Goal: Task Accomplishment & Management: Manage account settings

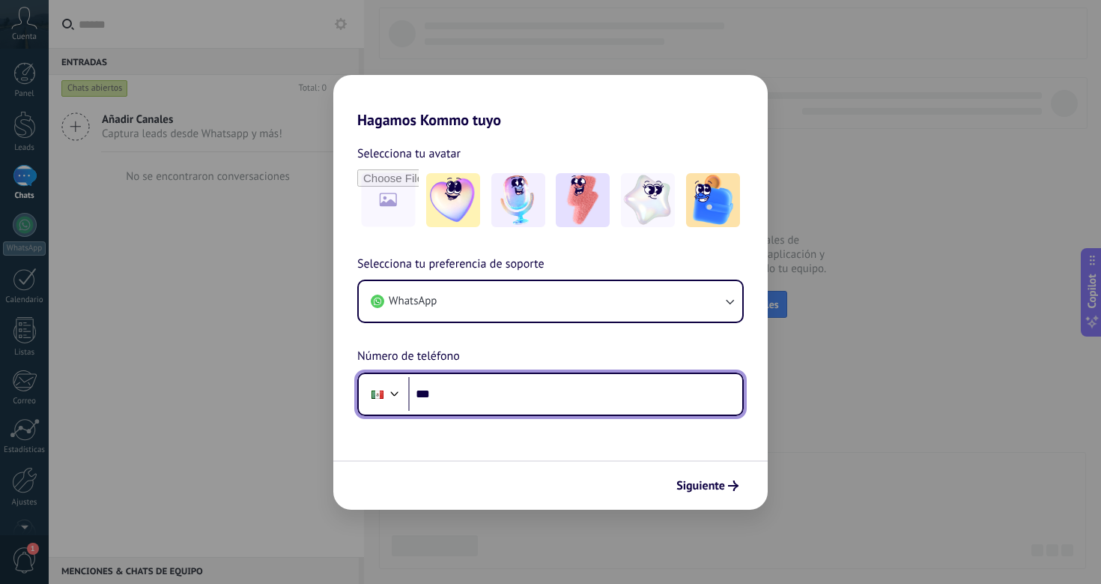
click at [615, 400] on input "***" at bounding box center [575, 394] width 334 height 34
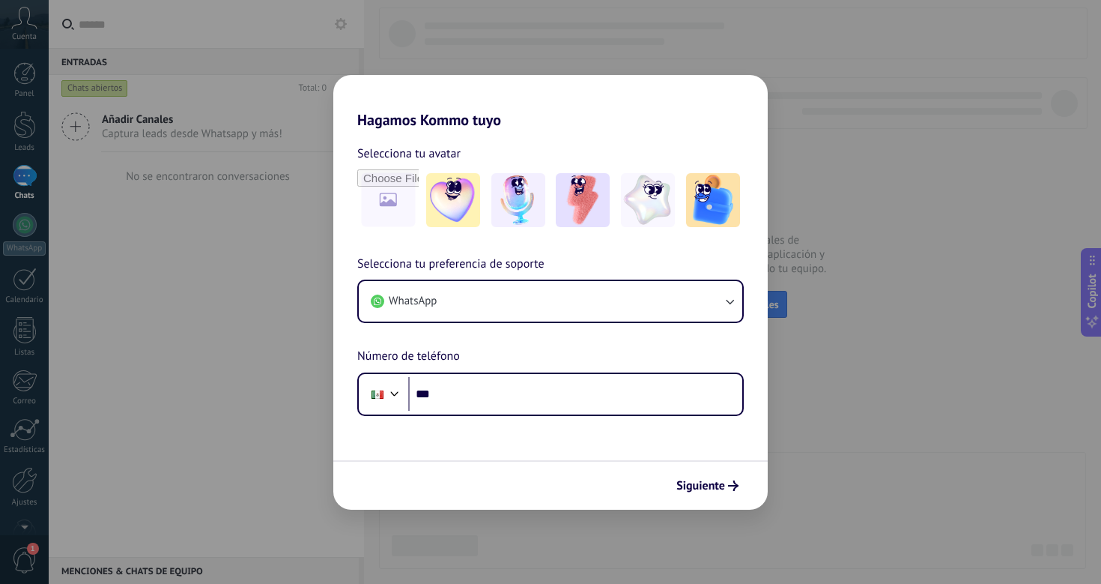
click at [602, 470] on div "Siguiente" at bounding box center [550, 484] width 435 height 49
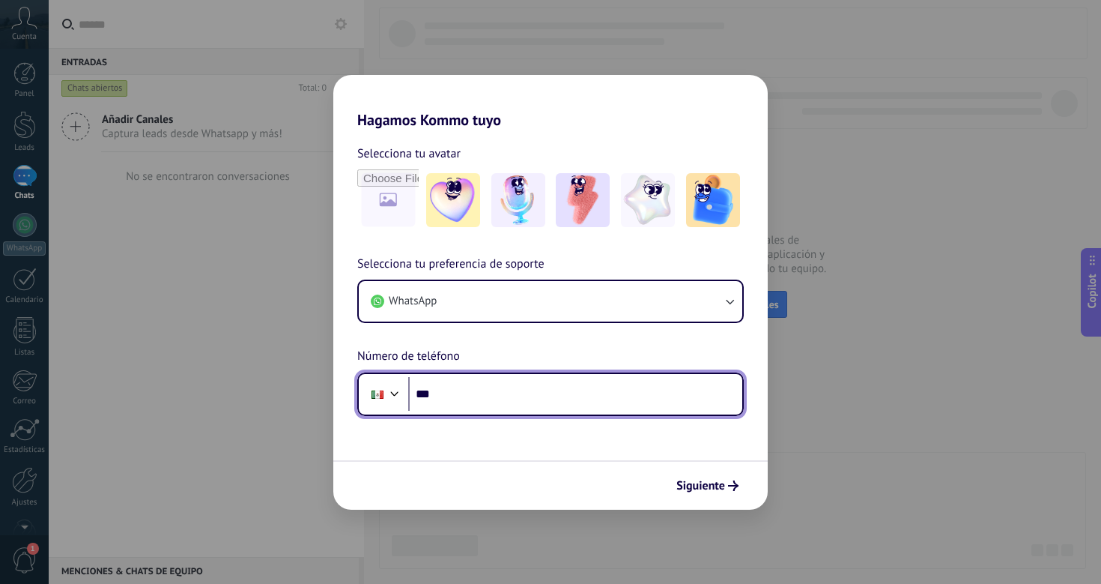
click at [647, 398] on input "***" at bounding box center [575, 394] width 334 height 34
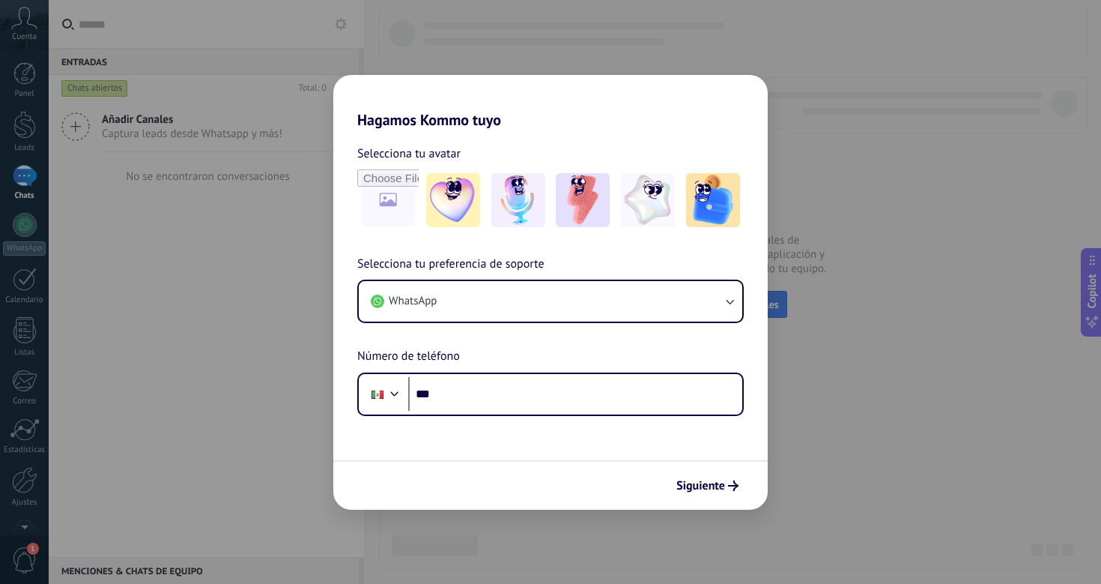
click at [579, 448] on form "Selecciona tu avatar Selecciona tu preferencia de soporte WhatsApp Número de te…" at bounding box center [550, 319] width 435 height 381
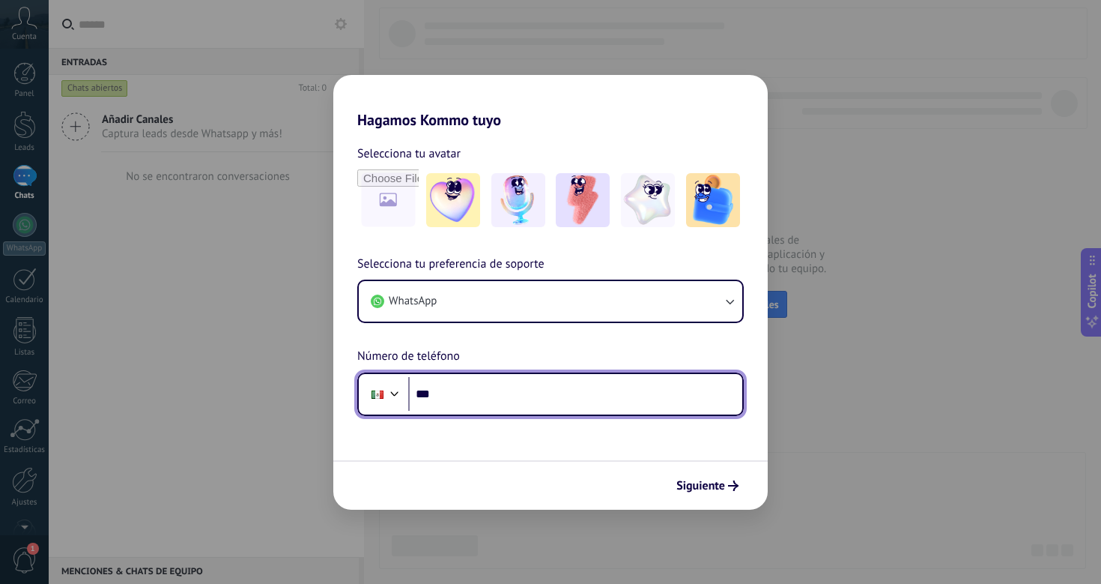
click at [581, 409] on input "***" at bounding box center [575, 394] width 334 height 34
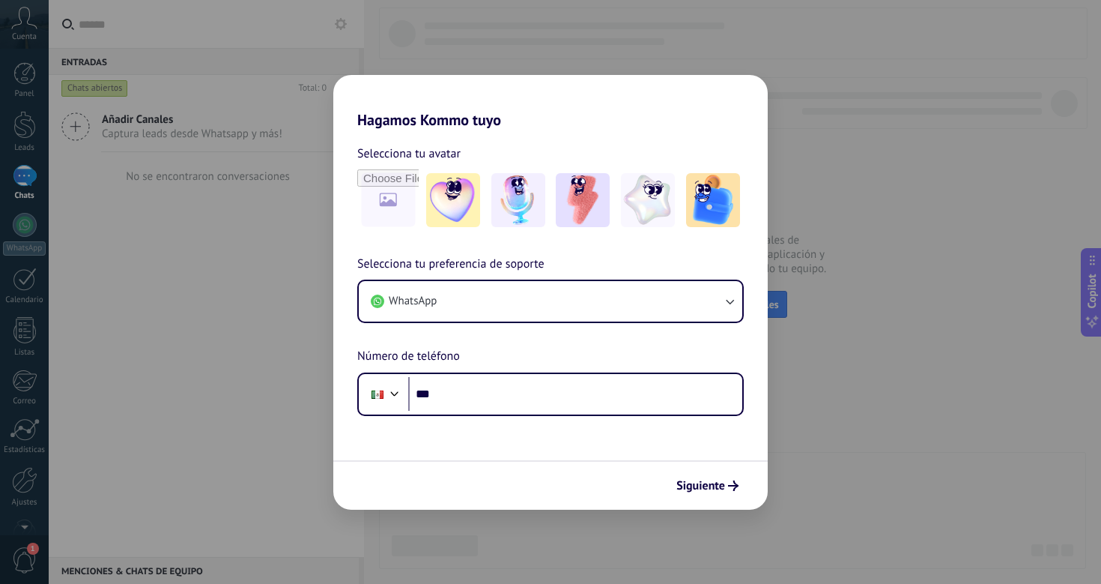
click at [533, 458] on form "Selecciona tu avatar Selecciona tu preferencia de soporte WhatsApp Número de te…" at bounding box center [550, 319] width 435 height 381
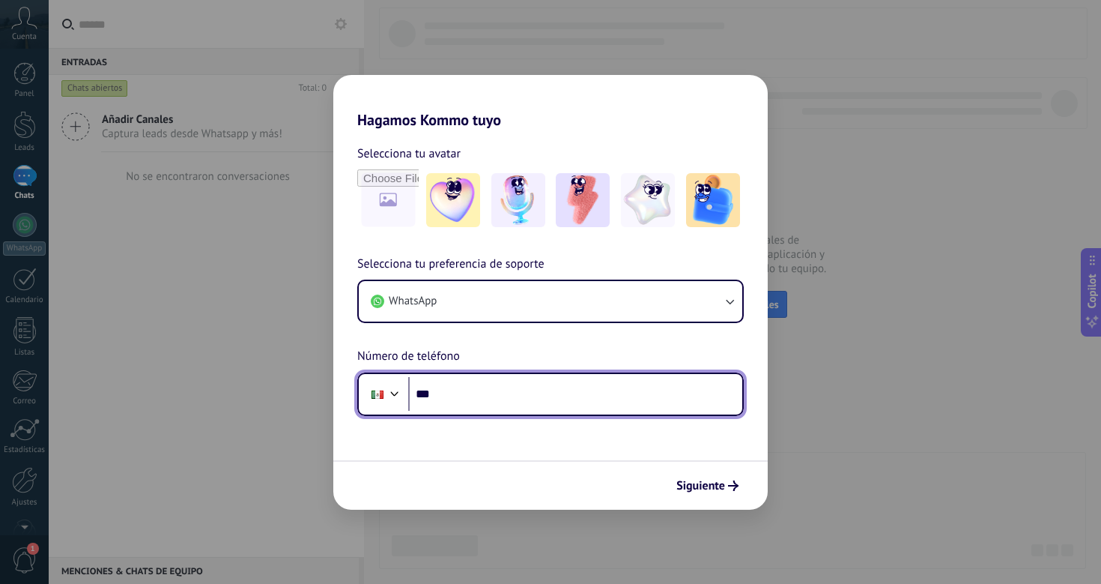
click at [522, 408] on input "***" at bounding box center [575, 394] width 334 height 34
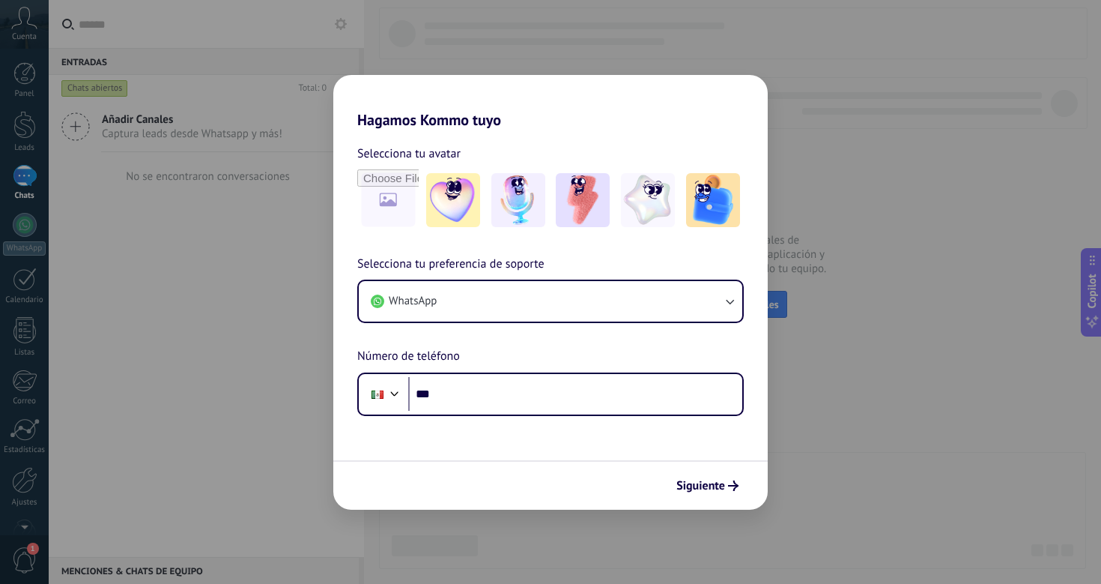
click at [509, 440] on form "Selecciona tu avatar Selecciona tu preferencia de soporte WhatsApp Número de te…" at bounding box center [550, 319] width 435 height 381
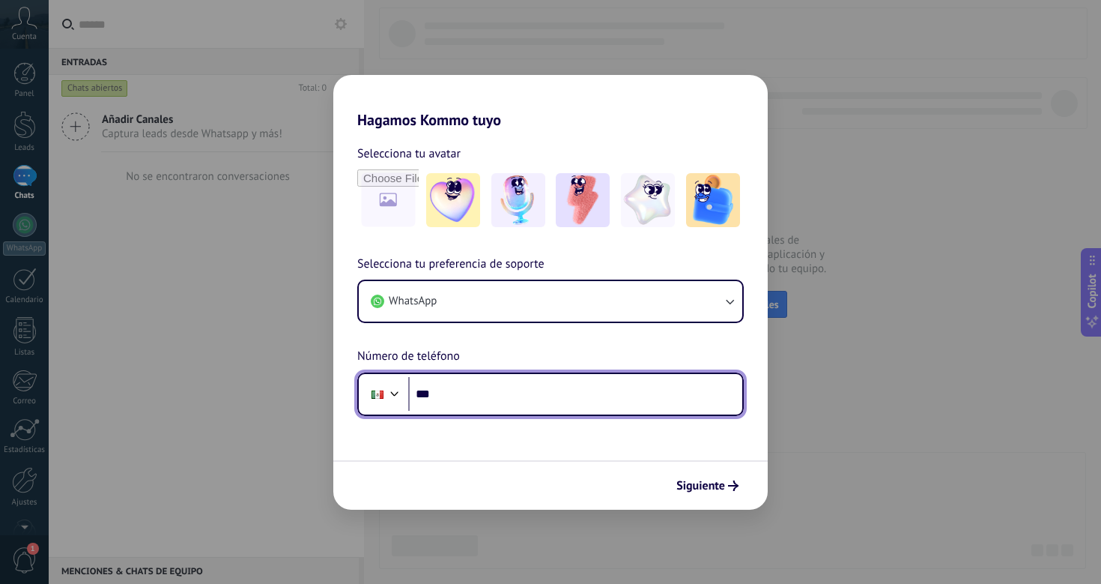
click at [518, 405] on input "***" at bounding box center [575, 394] width 334 height 34
type input "**********"
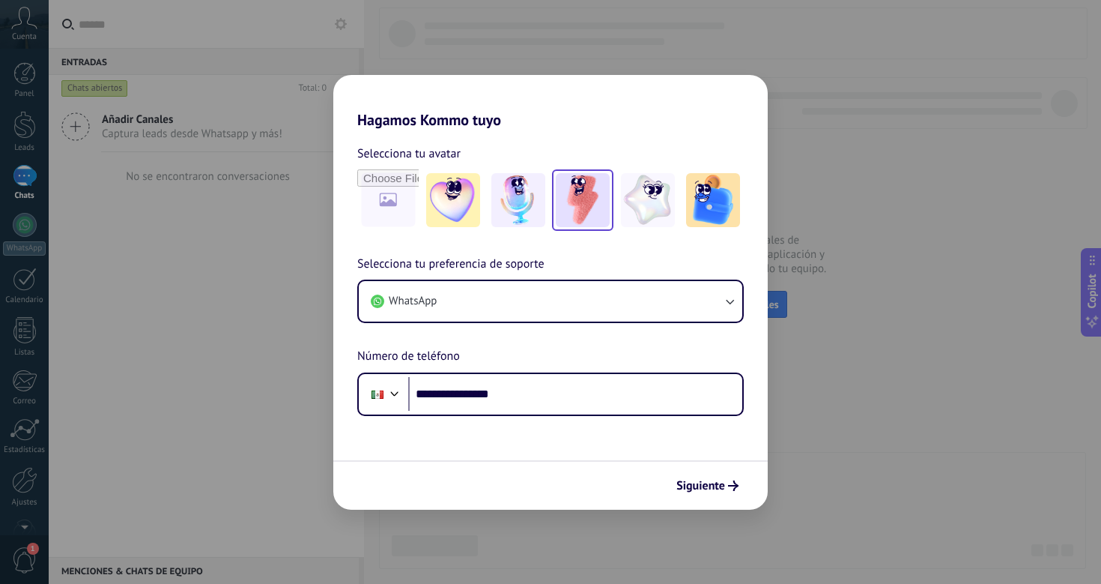
click at [582, 211] on img at bounding box center [583, 200] width 54 height 54
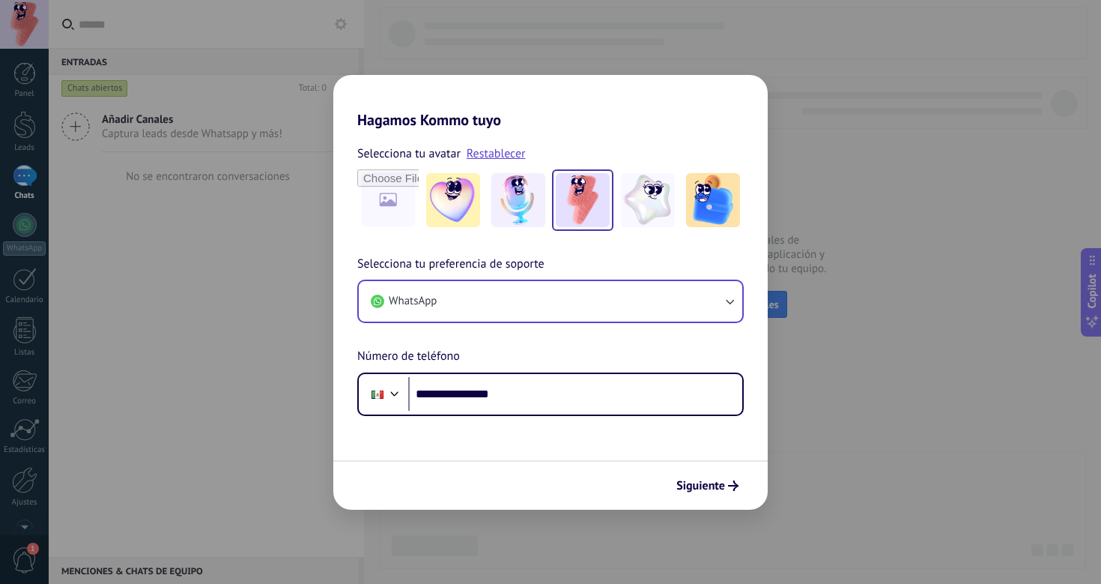
click at [707, 300] on button "WhatsApp" at bounding box center [551, 301] width 384 height 40
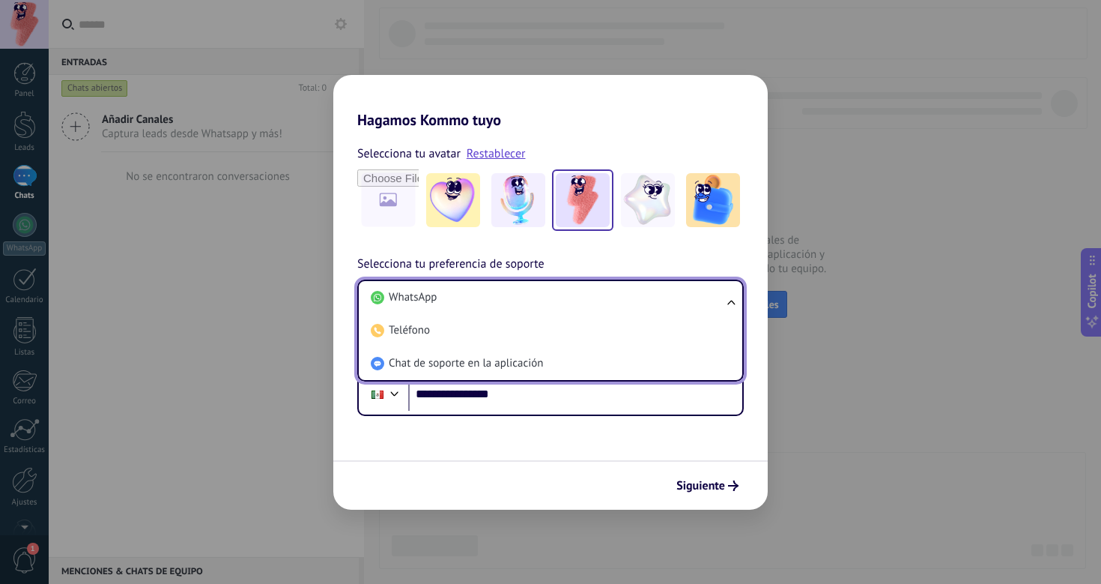
click at [748, 262] on div "**********" at bounding box center [550, 335] width 435 height 161
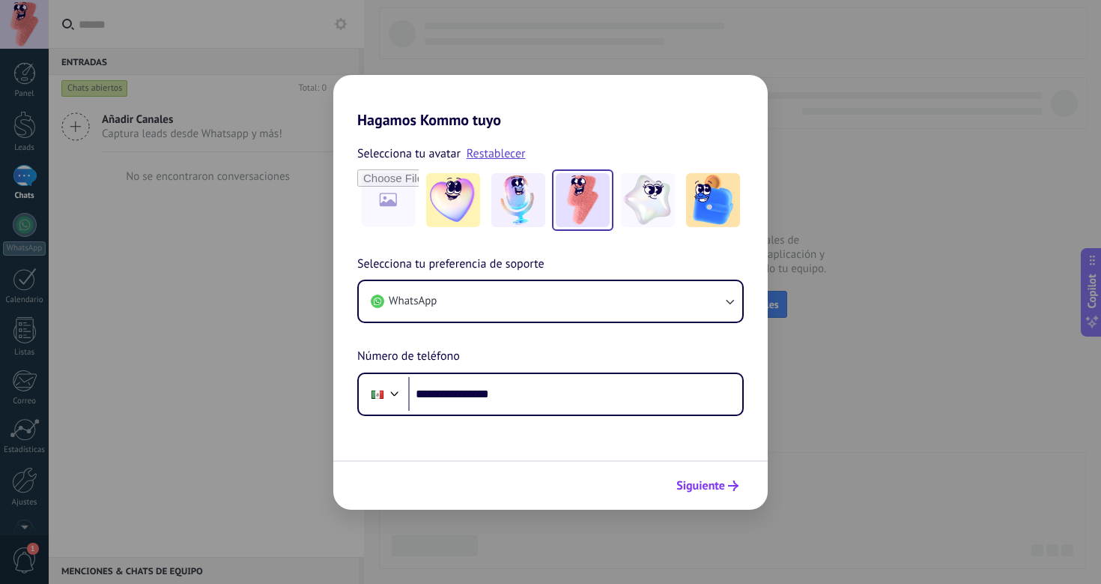
click at [725, 485] on span "Siguiente" at bounding box center [701, 485] width 49 height 10
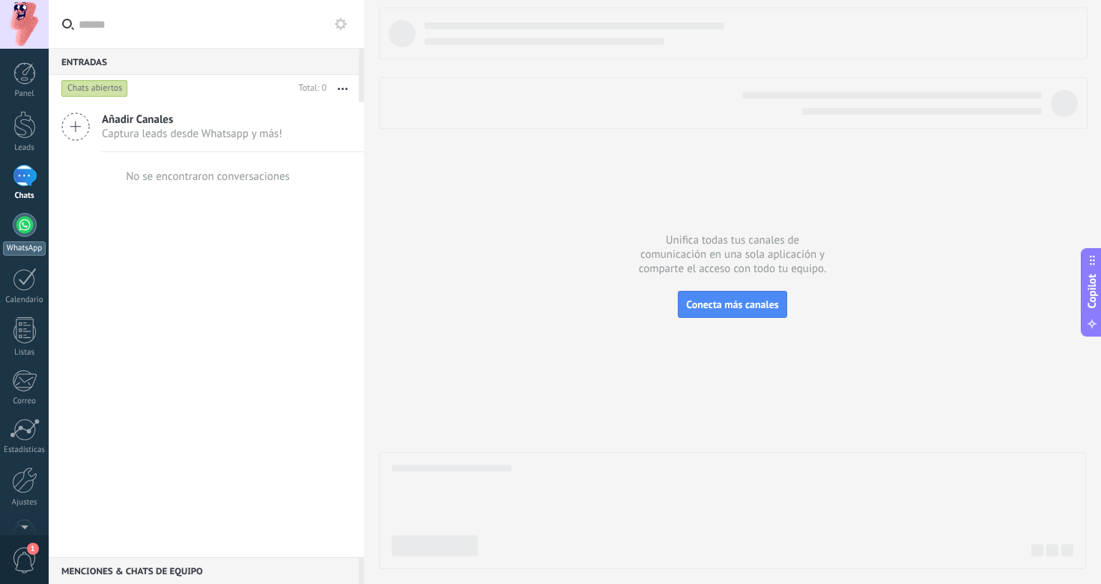
click at [16, 222] on div at bounding box center [25, 225] width 24 height 24
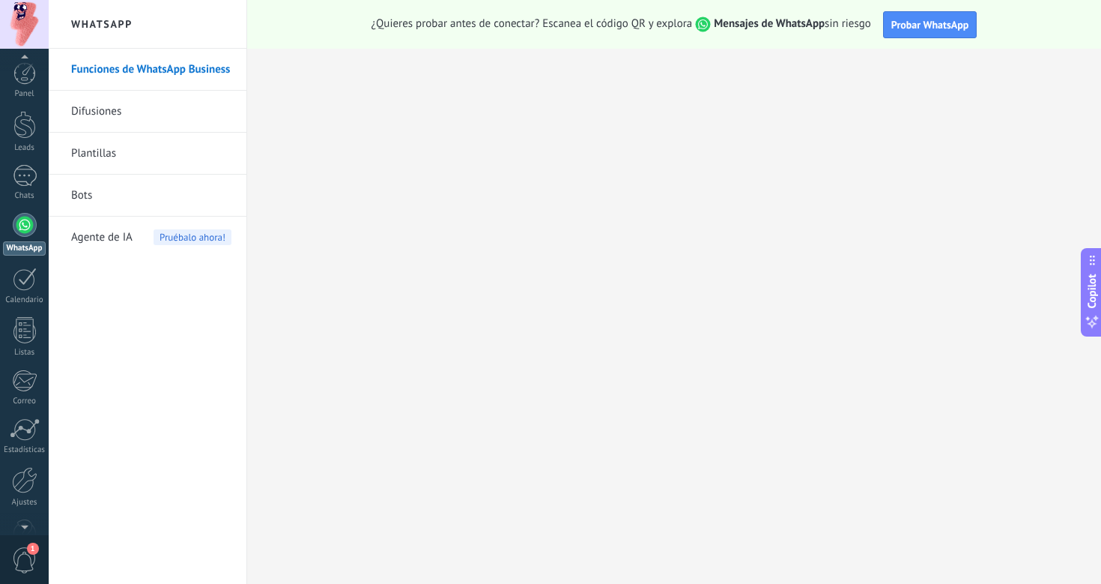
scroll to position [2, 0]
click at [27, 558] on span "1" at bounding box center [24, 560] width 25 height 26
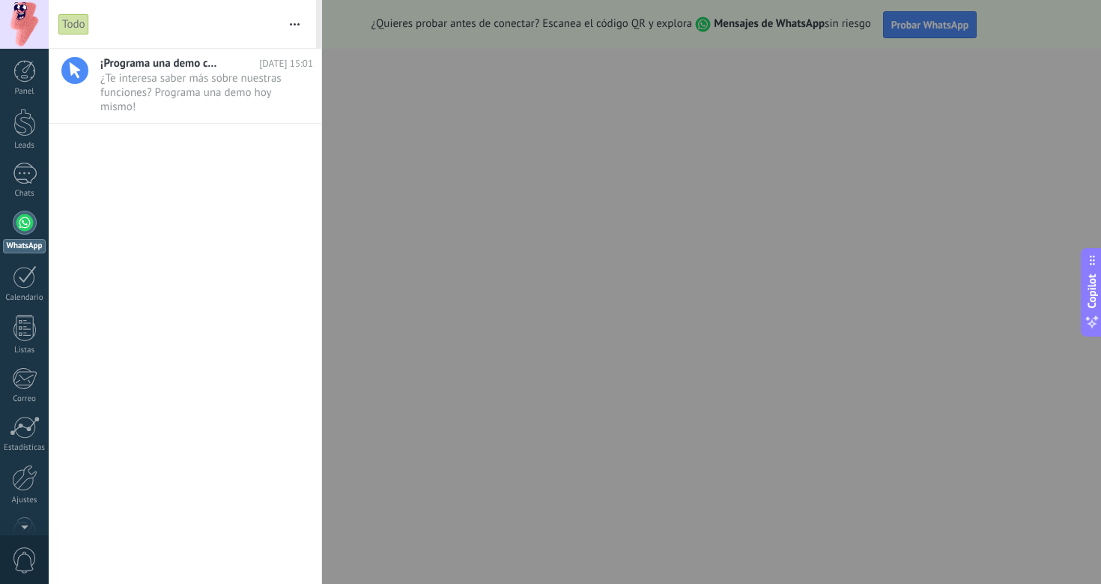
scroll to position [0, 0]
click at [348, 508] on div at bounding box center [550, 292] width 1101 height 584
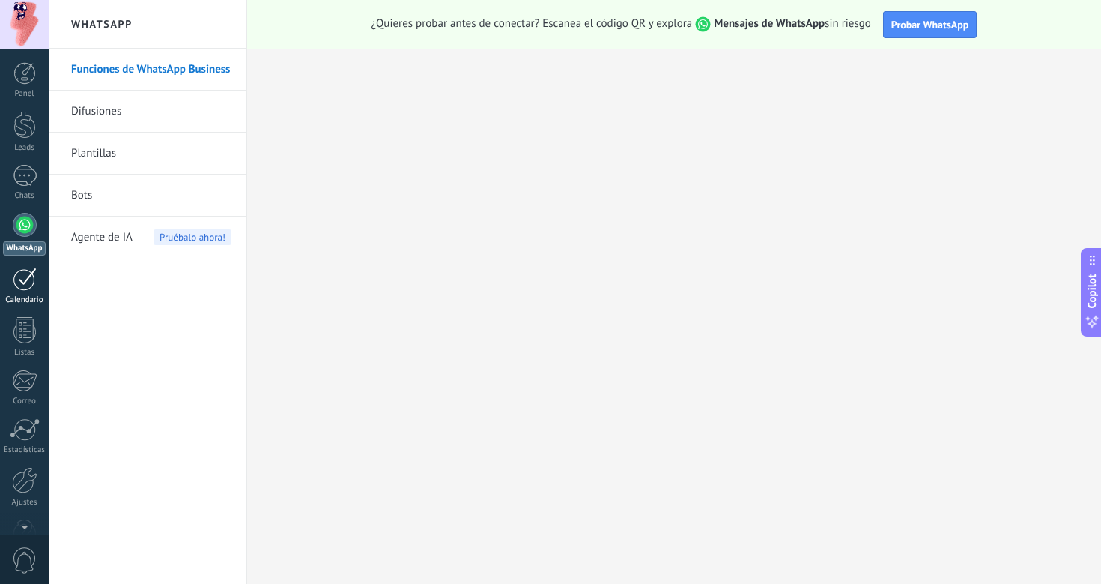
click at [32, 298] on div "Calendario" at bounding box center [24, 300] width 43 height 10
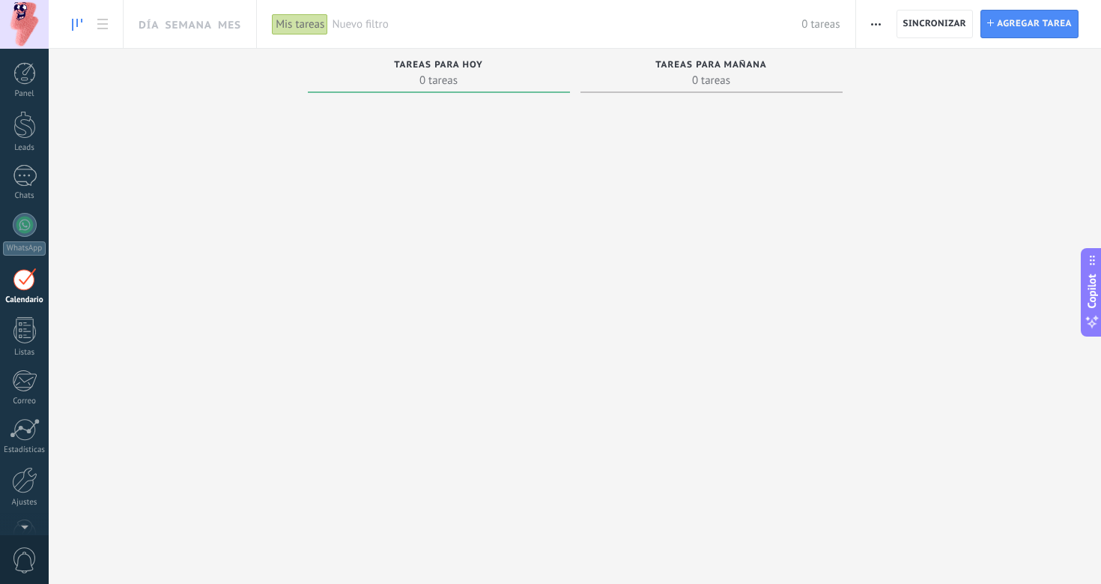
click at [690, 61] on span "Tareas para mañana" at bounding box center [712, 65] width 112 height 10
click at [31, 185] on div at bounding box center [25, 176] width 24 height 22
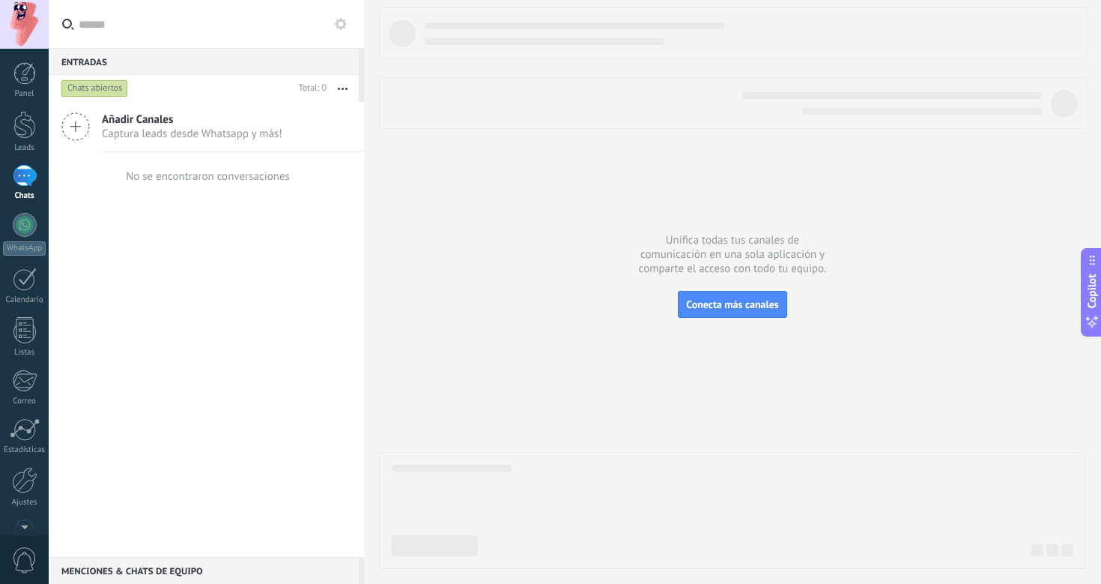
click at [344, 89] on icon "button" at bounding box center [343, 89] width 10 height 2
click at [83, 127] on icon at bounding box center [75, 126] width 28 height 28
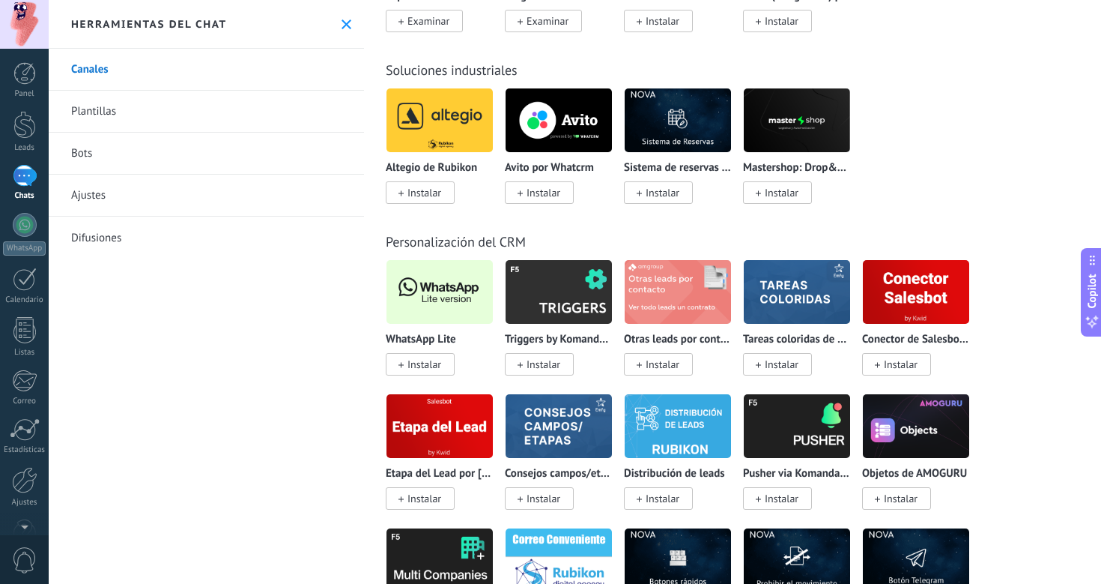
scroll to position [3549, 0]
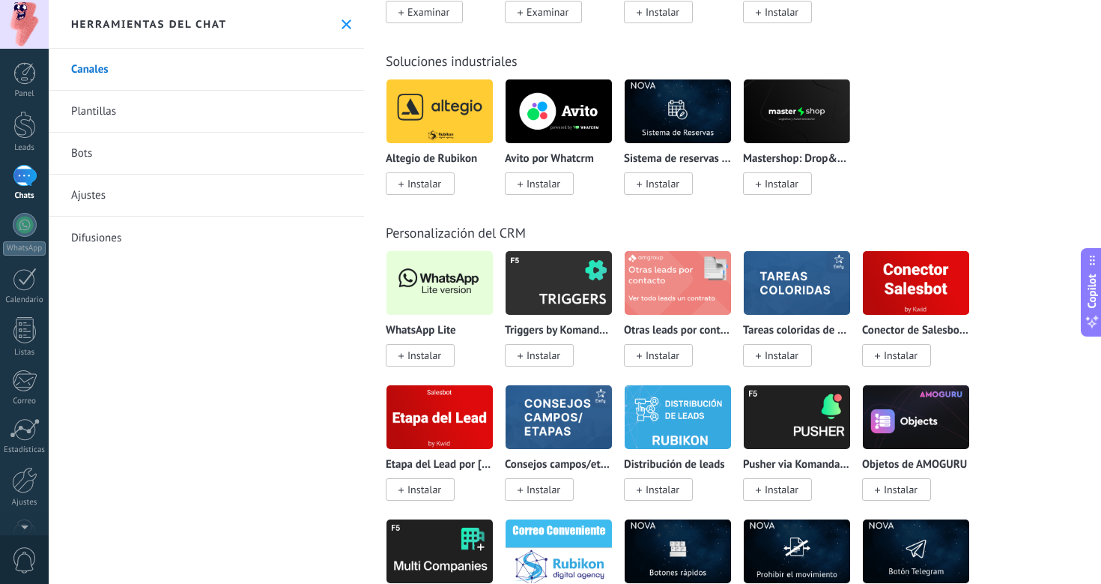
click at [431, 354] on span "Instalar" at bounding box center [425, 354] width 34 height 13
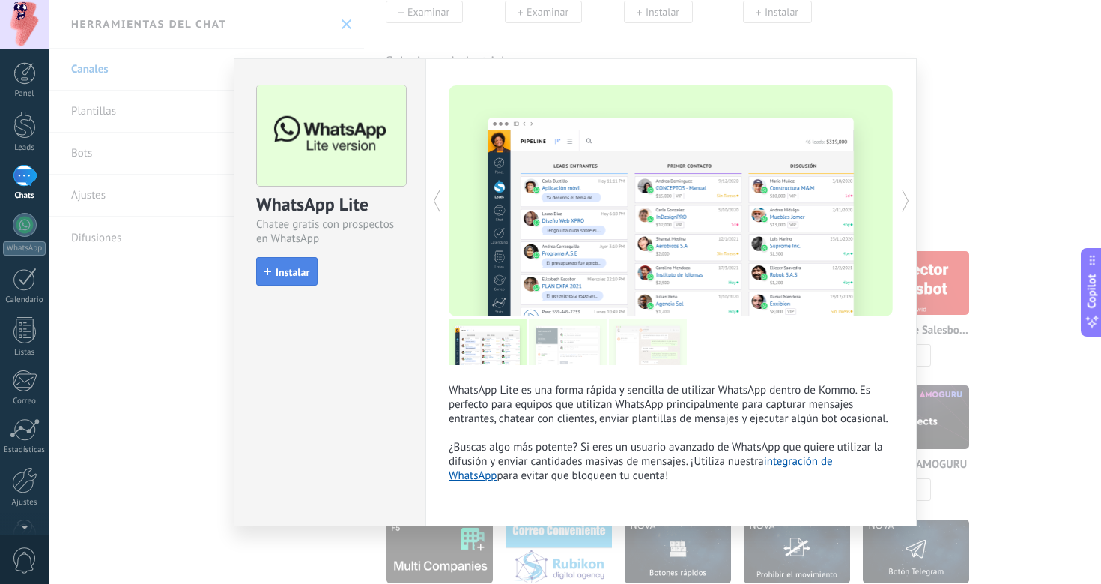
click at [269, 275] on span "Instalar" at bounding box center [286, 272] width 45 height 10
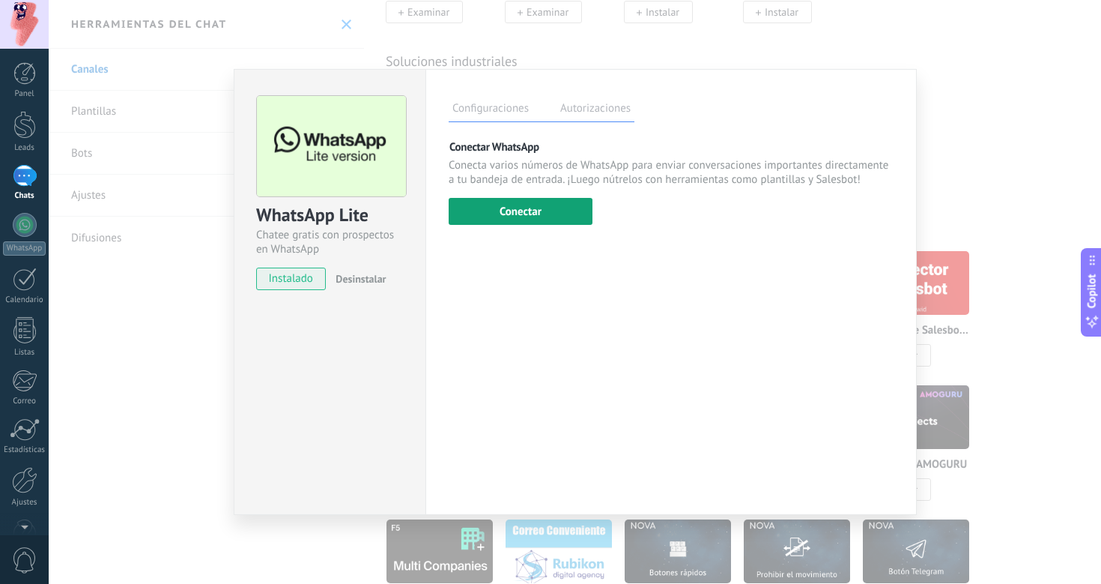
click at [515, 211] on button "Conectar" at bounding box center [521, 211] width 144 height 27
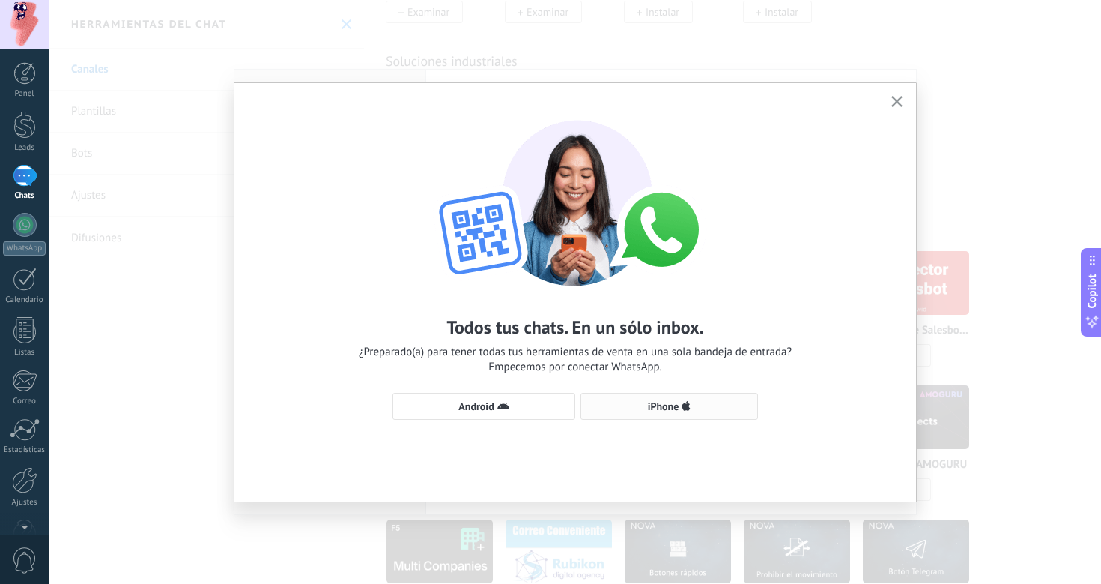
click at [647, 415] on button "iPhone" at bounding box center [670, 406] width 178 height 27
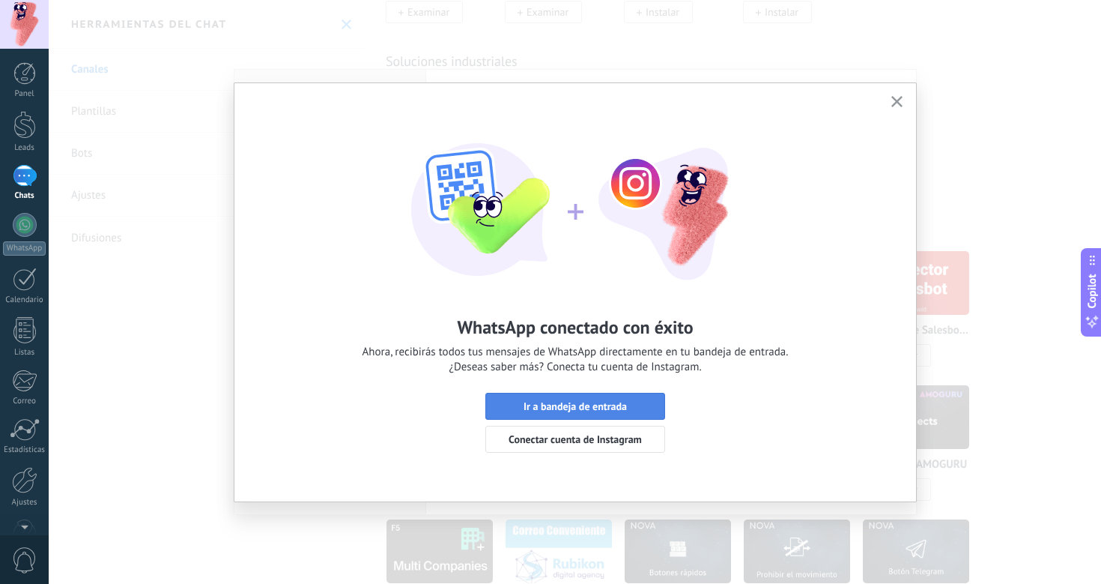
click at [636, 403] on span "Ir a bandeja de entrada" at bounding box center [575, 406] width 163 height 10
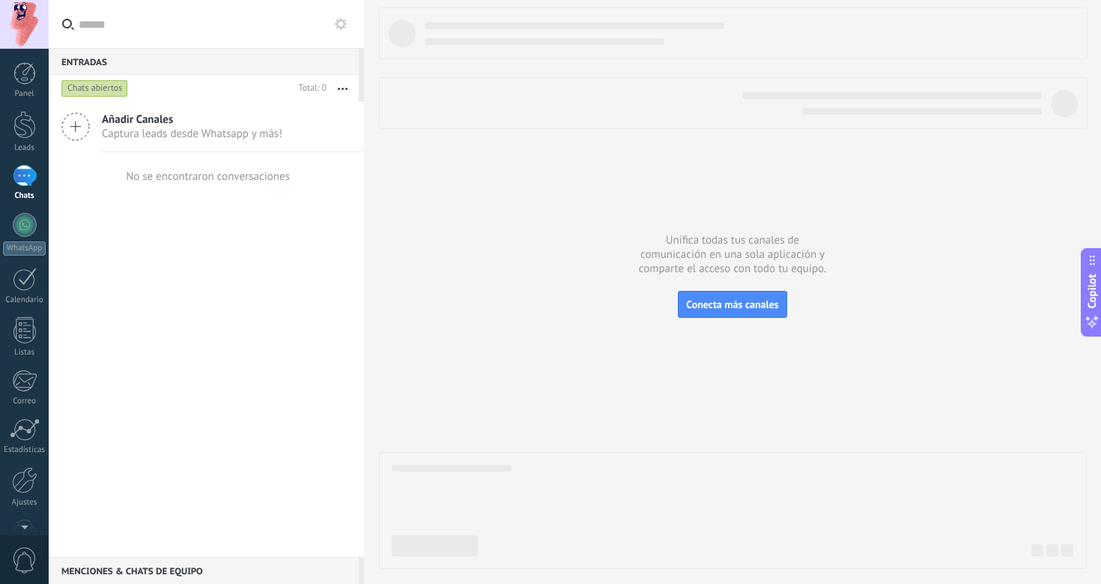
click at [19, 181] on div at bounding box center [25, 176] width 24 height 22
click at [25, 181] on div at bounding box center [25, 176] width 24 height 22
click at [25, 230] on div at bounding box center [25, 225] width 24 height 24
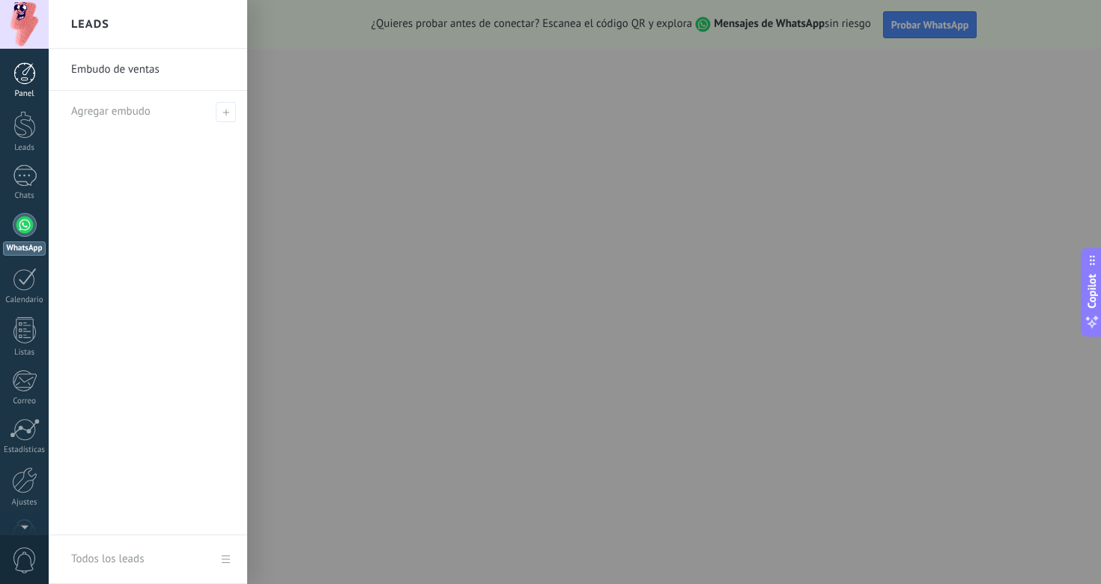
click at [28, 90] on div "Panel" at bounding box center [24, 94] width 43 height 10
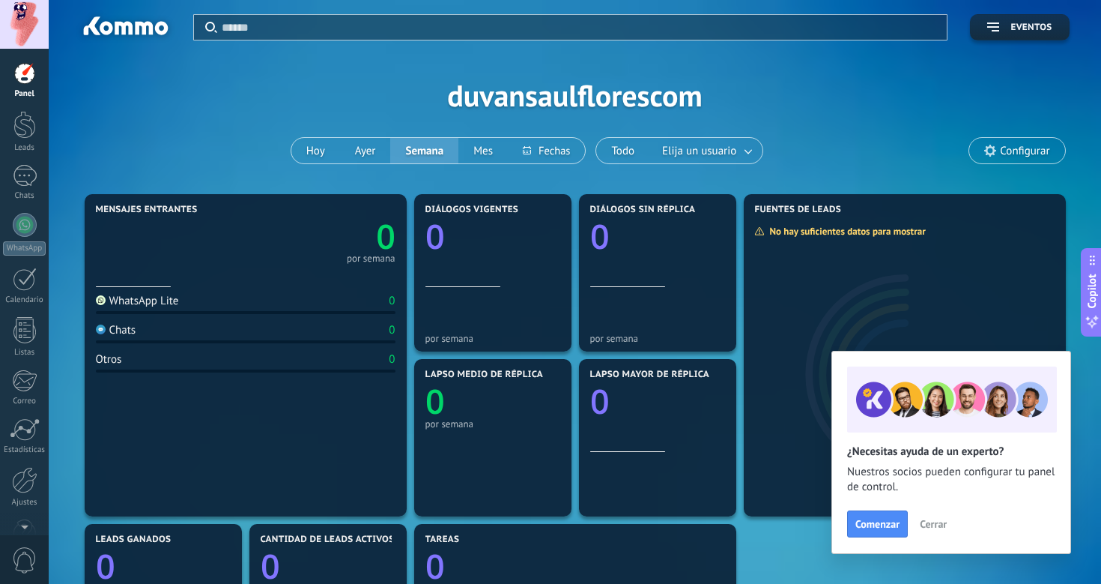
click at [937, 525] on span "Cerrar" at bounding box center [933, 523] width 27 height 10
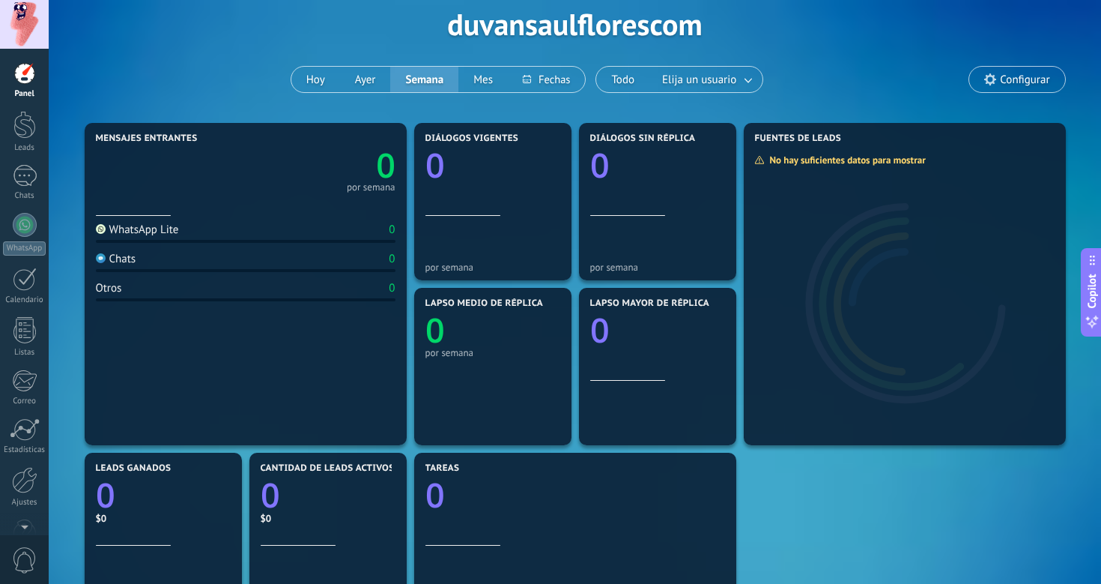
scroll to position [73, 0]
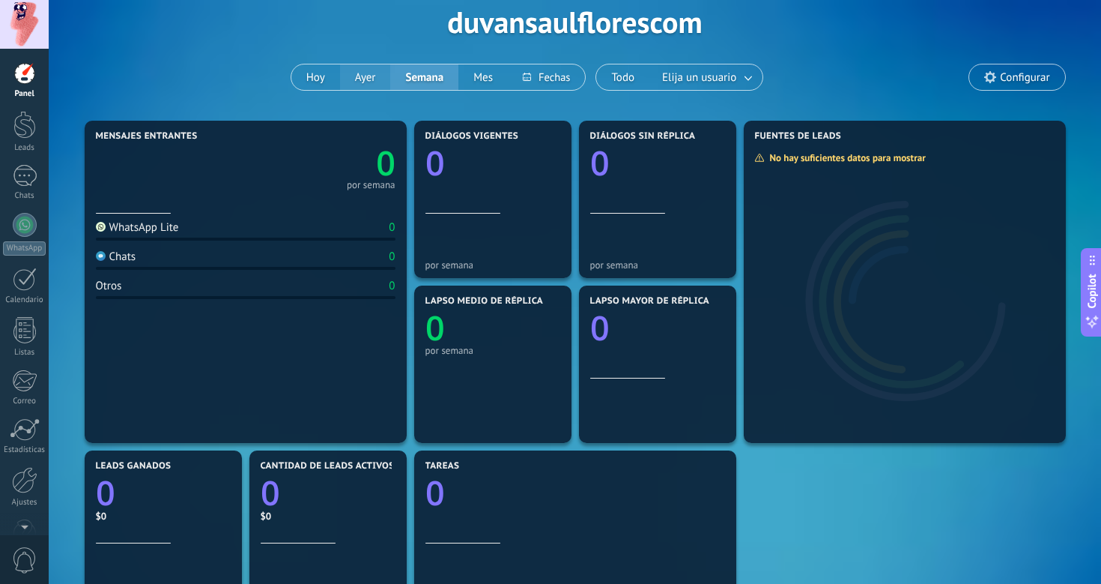
click at [379, 80] on button "Ayer" at bounding box center [365, 76] width 51 height 25
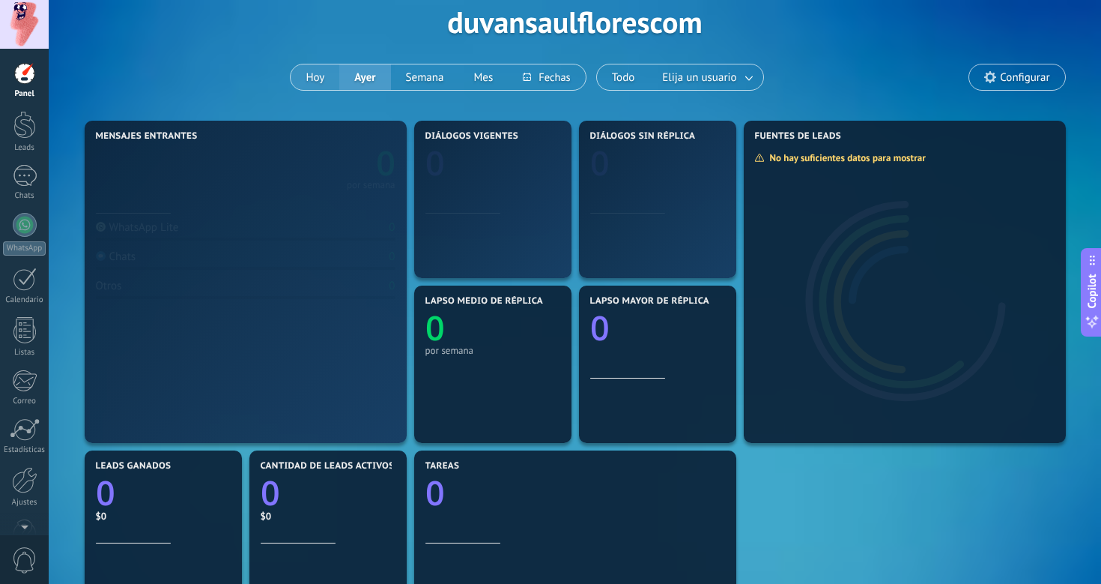
click at [327, 75] on button "Hoy" at bounding box center [315, 76] width 49 height 25
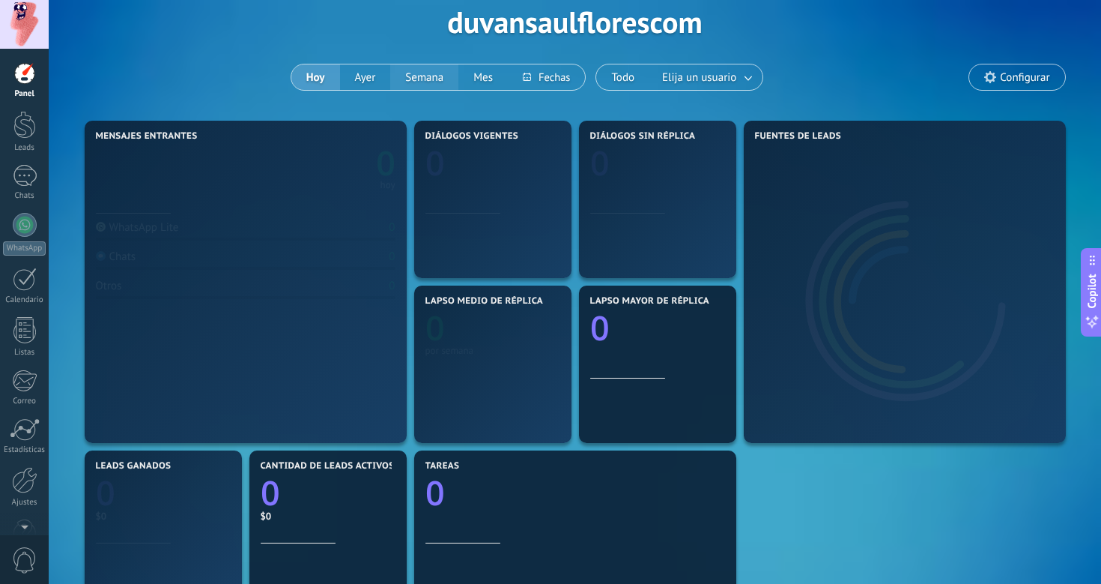
click at [423, 73] on button "Semana" at bounding box center [424, 76] width 68 height 25
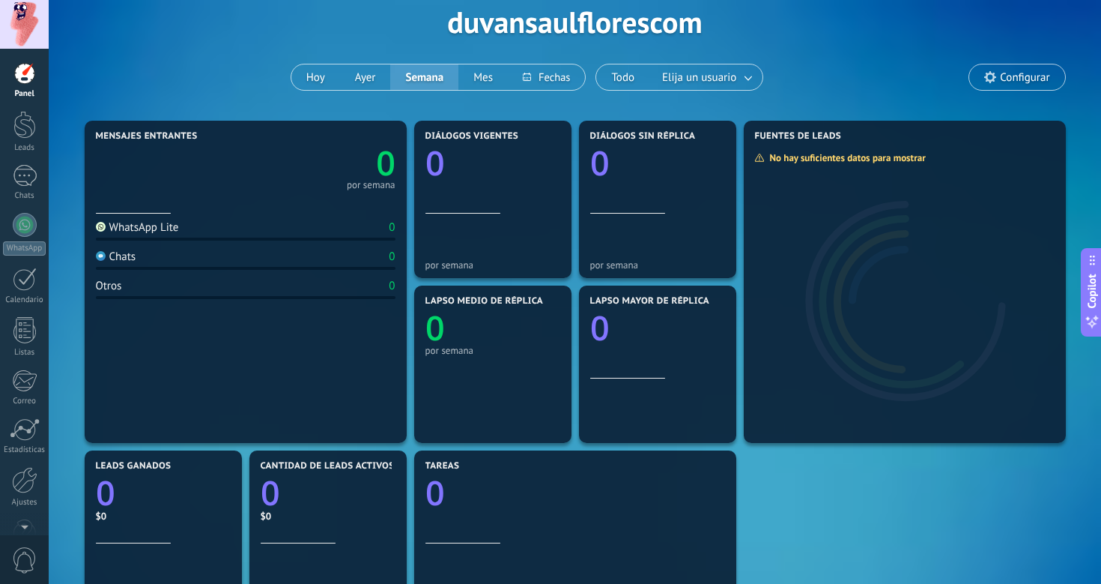
click at [158, 225] on div "WhatsApp Lite" at bounding box center [137, 227] width 83 height 14
drag, startPoint x: 158, startPoint y: 231, endPoint x: 146, endPoint y: 199, distance: 33.7
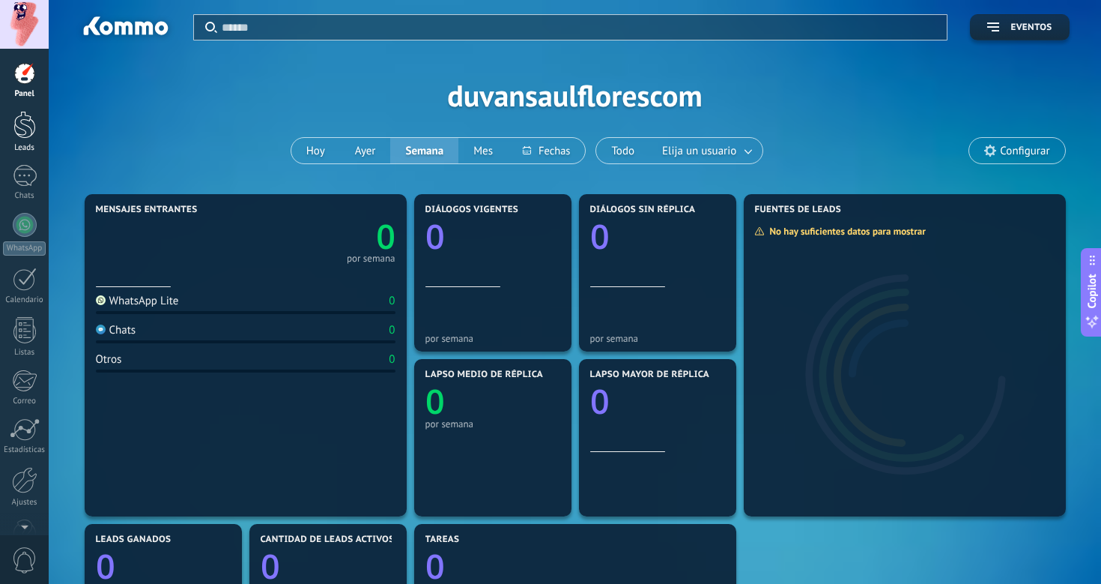
click at [31, 128] on div at bounding box center [24, 125] width 22 height 28
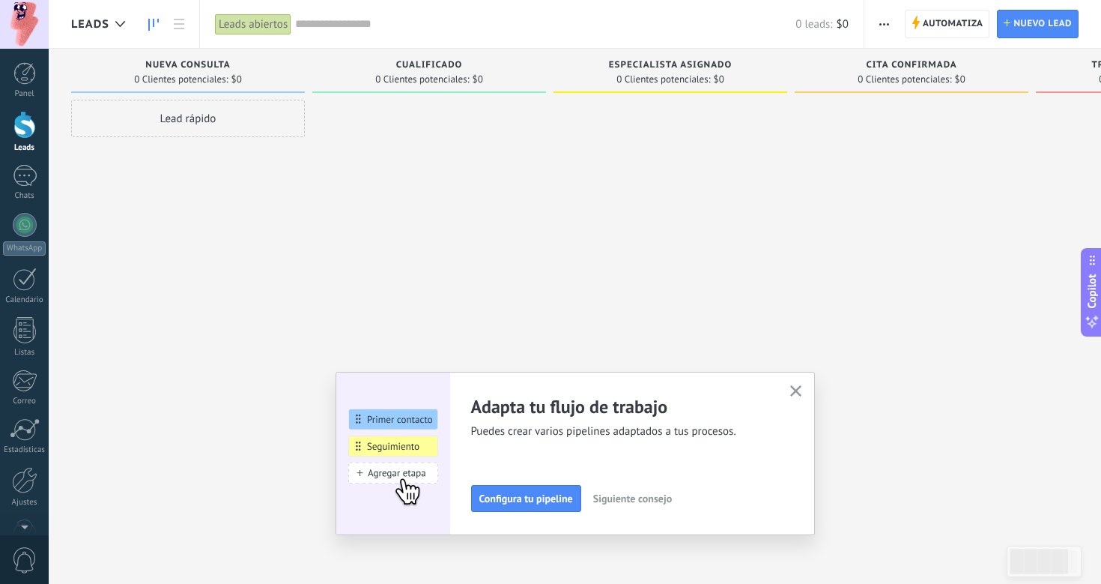
click at [793, 390] on icon "button" at bounding box center [795, 390] width 11 height 11
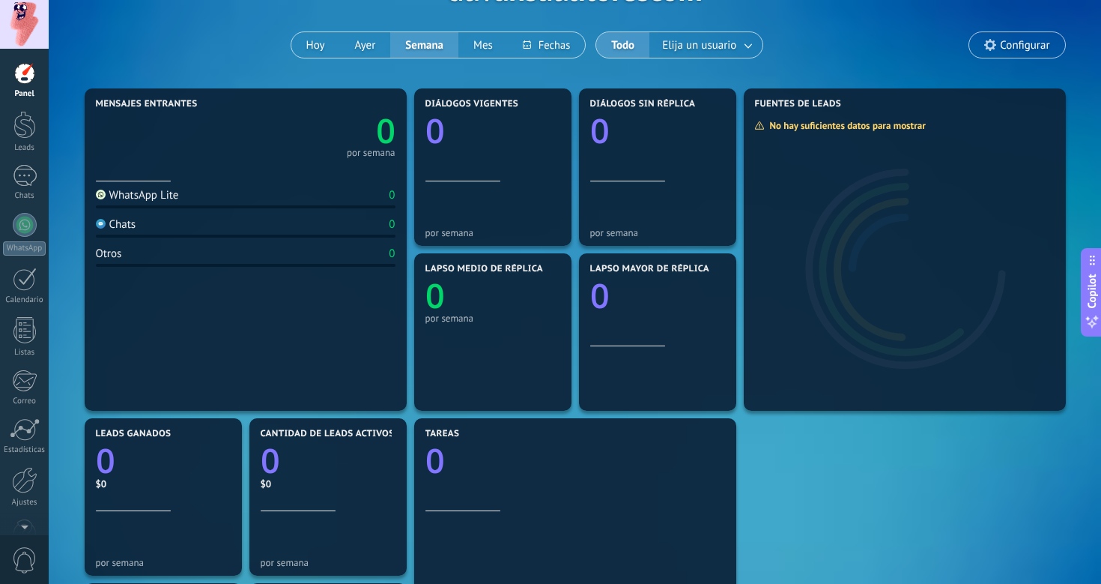
scroll to position [92, 0]
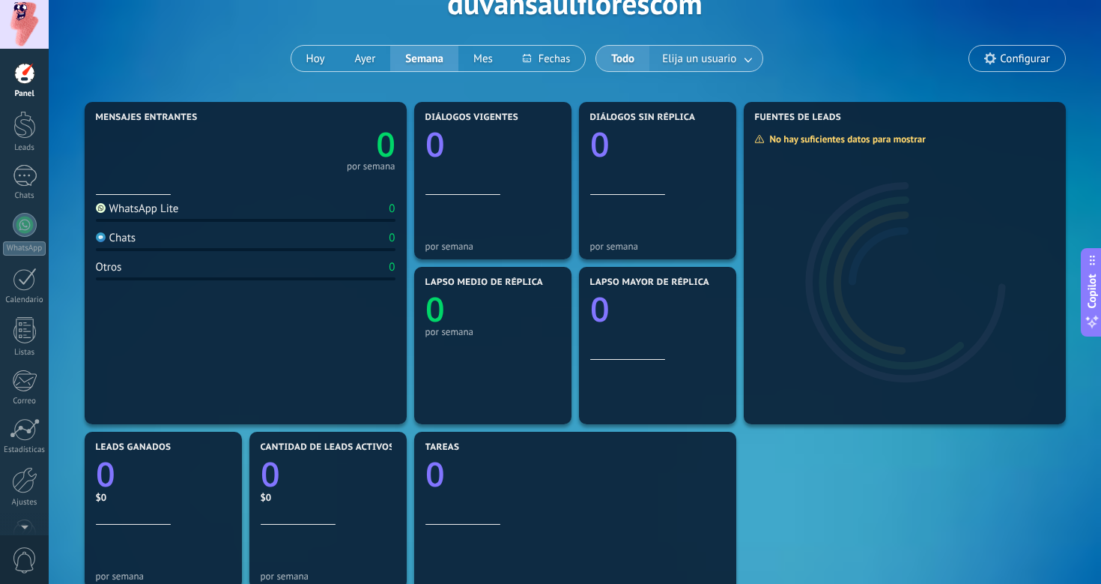
click at [746, 46] on button "Elija un usuario" at bounding box center [706, 58] width 113 height 25
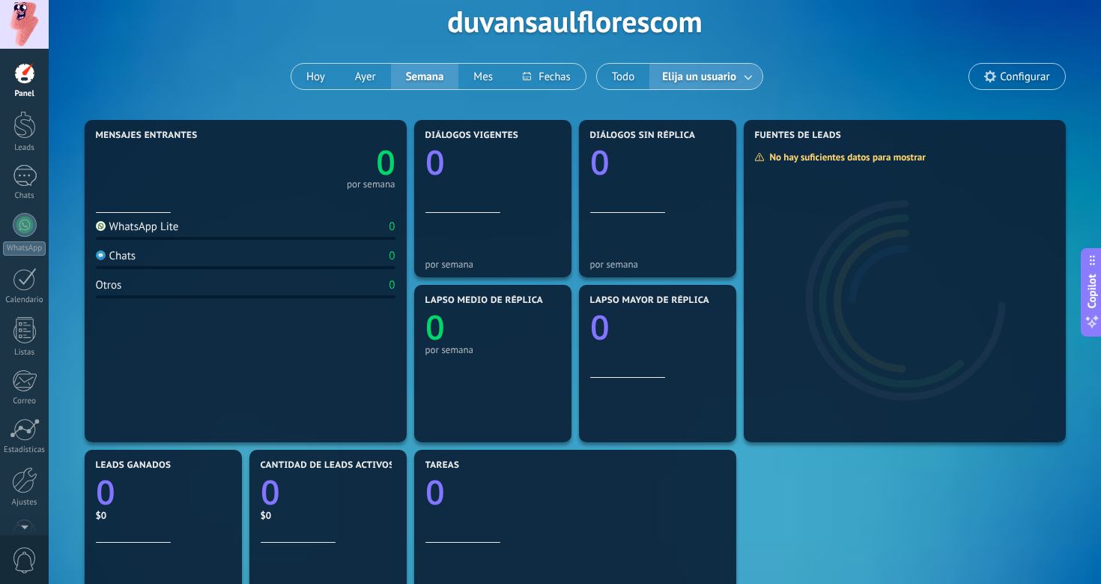
scroll to position [90, 0]
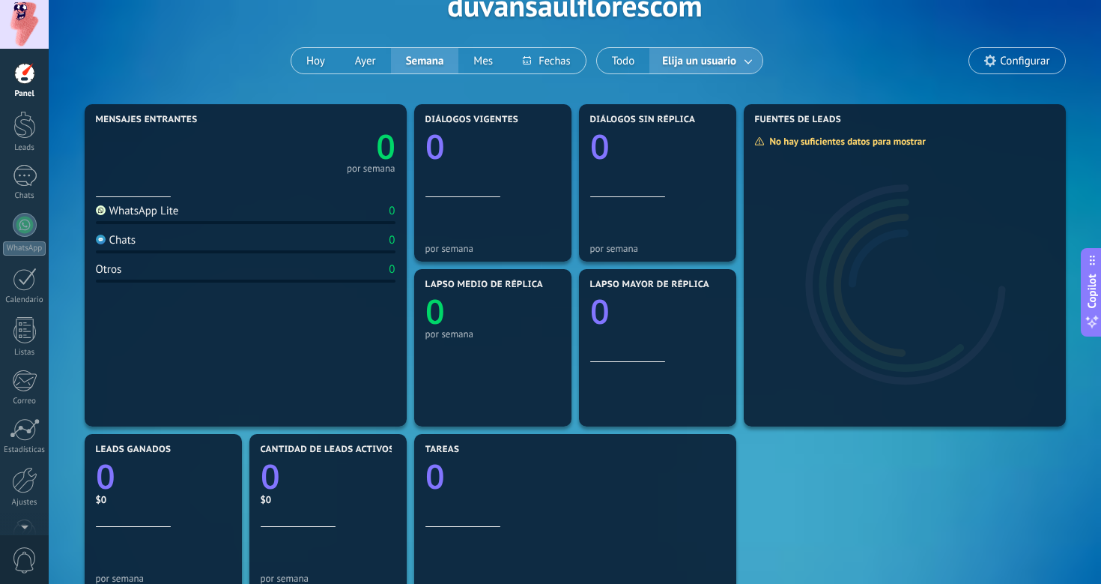
click at [154, 215] on div "WhatsApp Lite" at bounding box center [137, 211] width 83 height 14
click at [19, 186] on div at bounding box center [25, 176] width 24 height 22
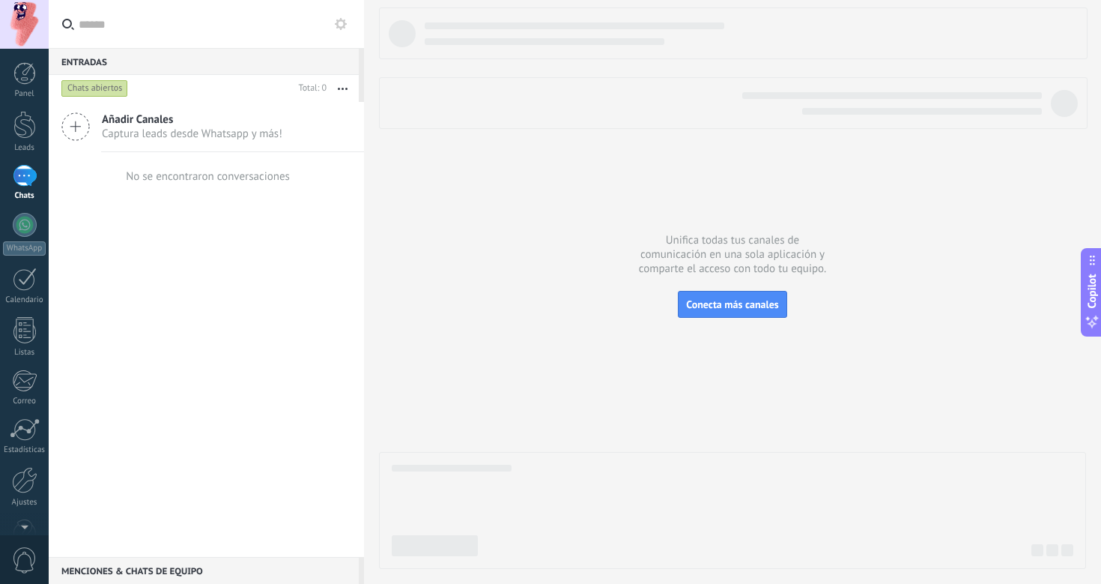
click at [340, 88] on icon "button" at bounding box center [343, 89] width 10 height 2
click at [28, 181] on div at bounding box center [25, 176] width 24 height 22
click at [23, 136] on div at bounding box center [24, 125] width 22 height 28
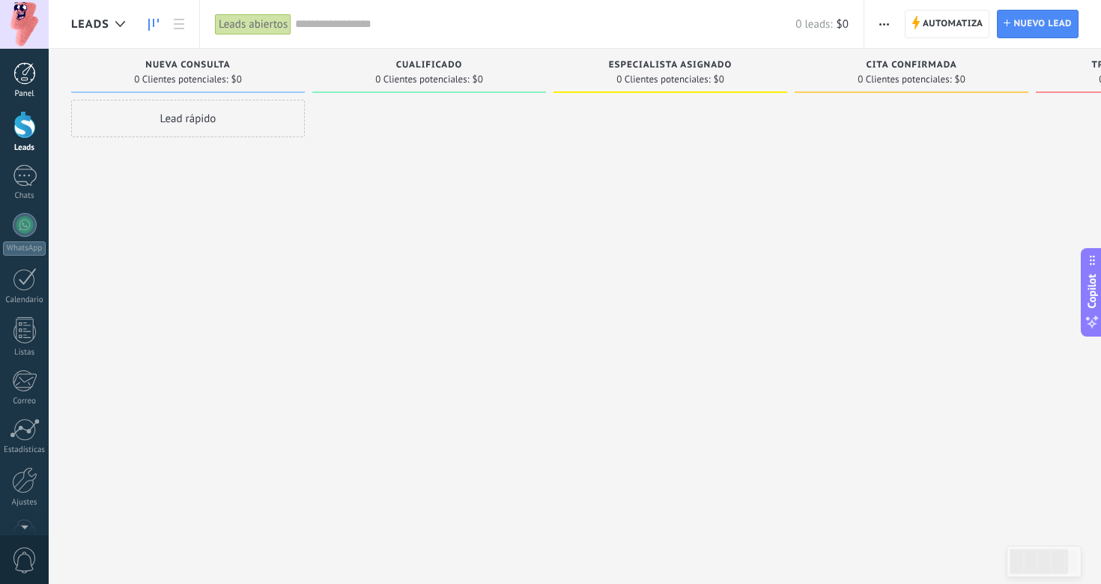
click at [32, 87] on link "Panel" at bounding box center [24, 80] width 49 height 37
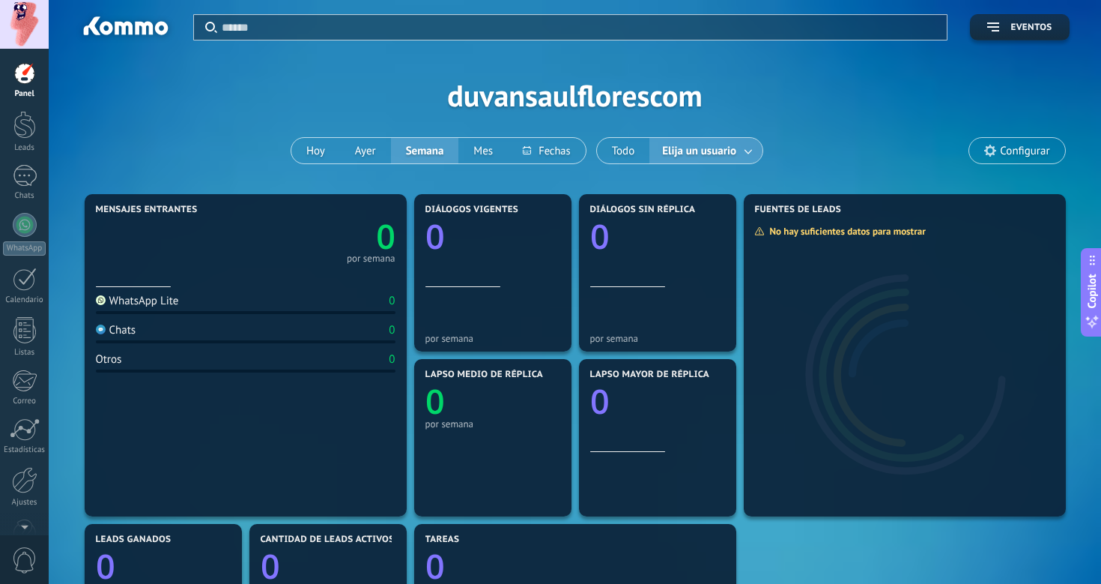
click at [130, 305] on div "WhatsApp Lite" at bounding box center [137, 301] width 83 height 14
click at [135, 305] on div "WhatsApp Lite" at bounding box center [137, 301] width 83 height 14
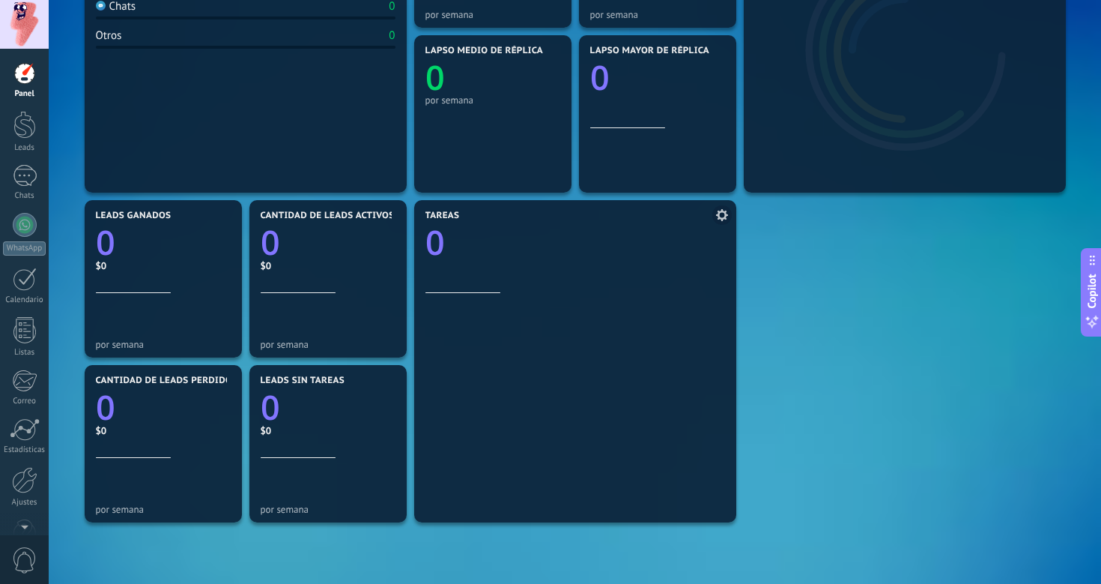
scroll to position [378, 0]
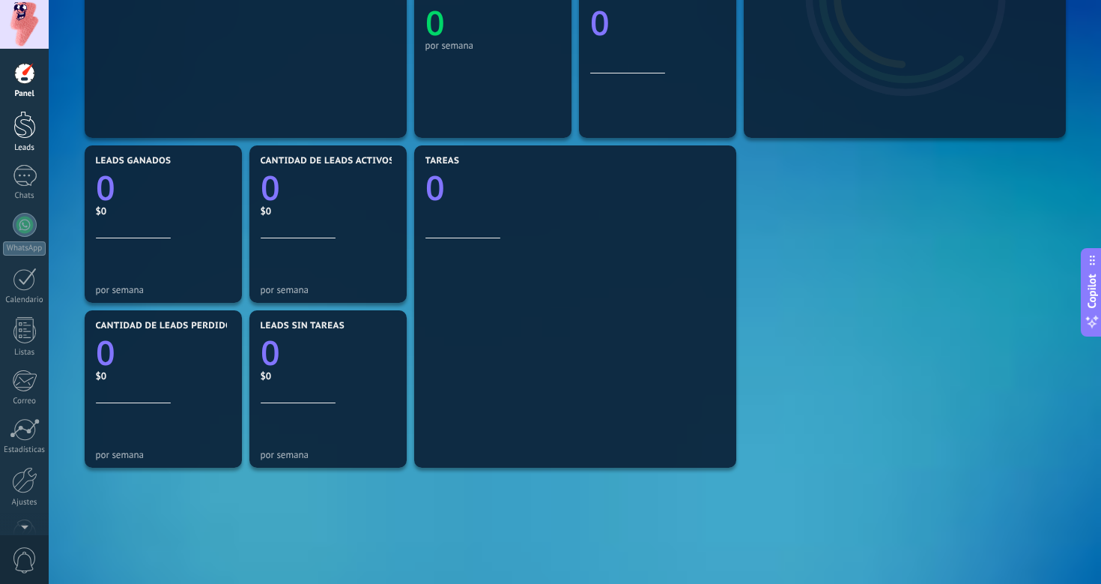
click at [25, 152] on div "Leads" at bounding box center [24, 148] width 43 height 10
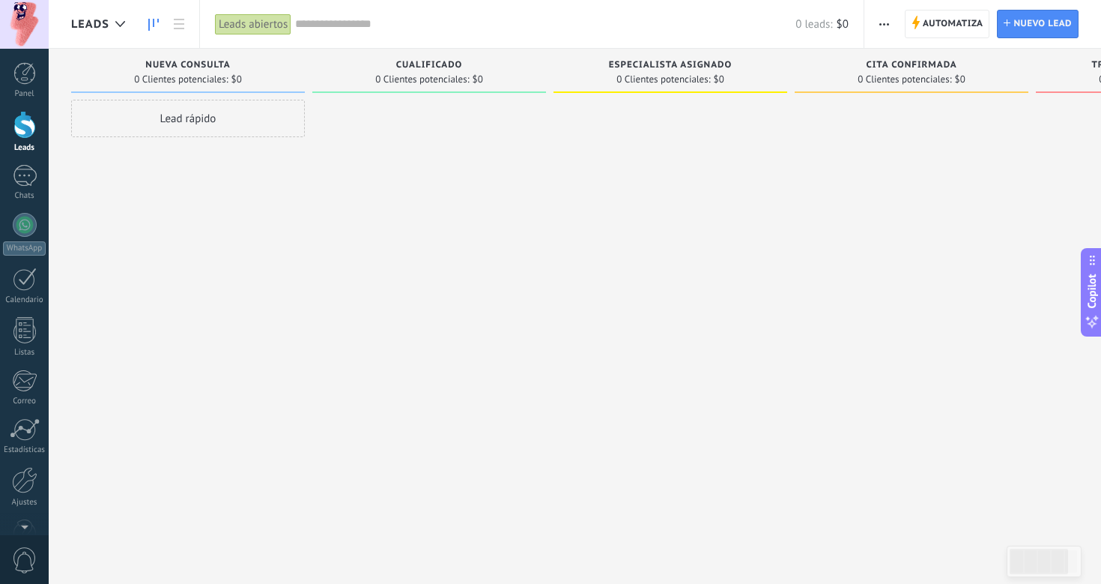
click at [270, 21] on div "Leads abiertos" at bounding box center [253, 24] width 76 height 22
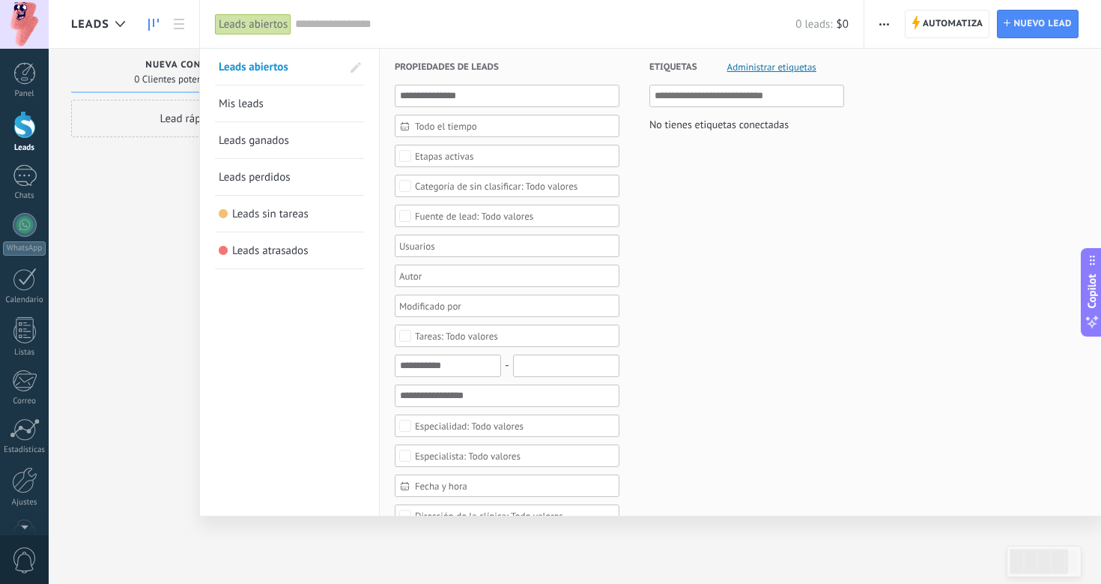
click at [270, 21] on div "Leads abiertos" at bounding box center [253, 24] width 76 height 22
click at [172, 25] on div at bounding box center [550, 292] width 1101 height 584
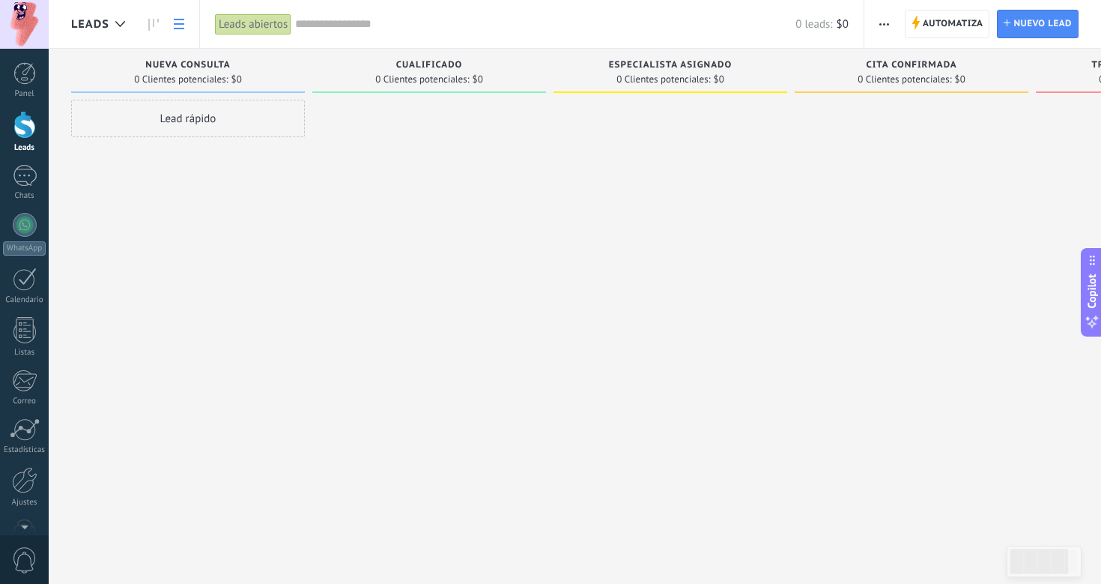
click at [182, 25] on use at bounding box center [179, 24] width 10 height 10
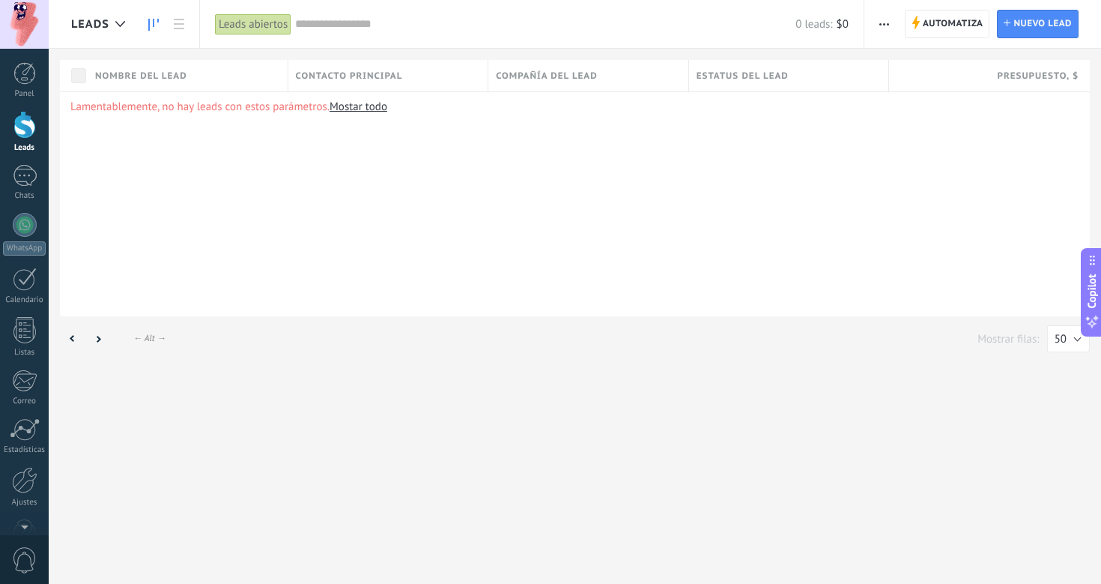
click at [159, 20] on link at bounding box center [153, 24] width 25 height 29
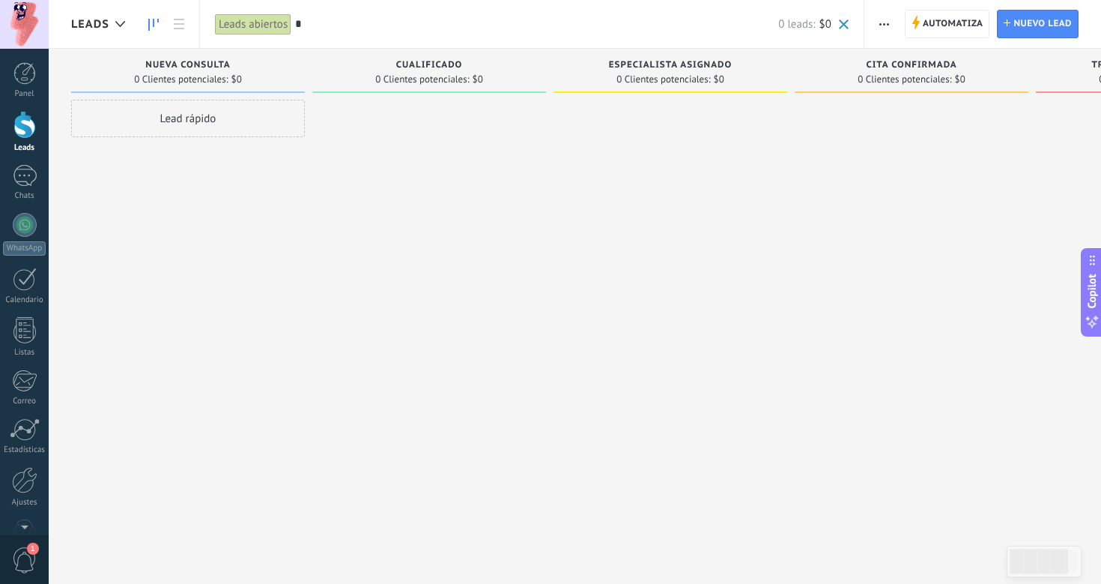
type input "*"
click at [202, 120] on div "Lead rápido" at bounding box center [188, 118] width 234 height 37
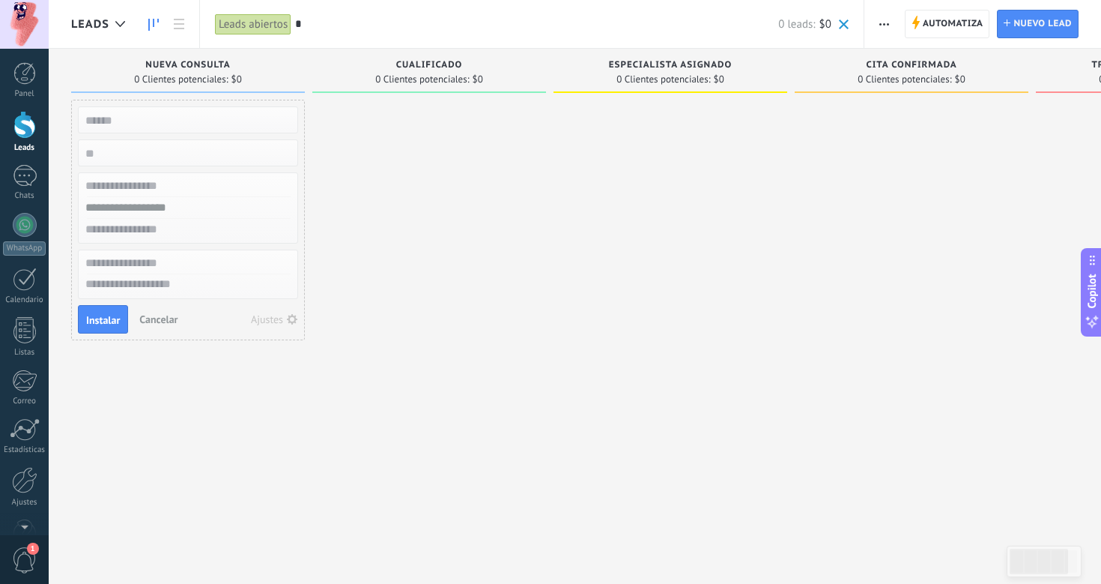
click at [172, 321] on span "Cancelar" at bounding box center [158, 318] width 38 height 13
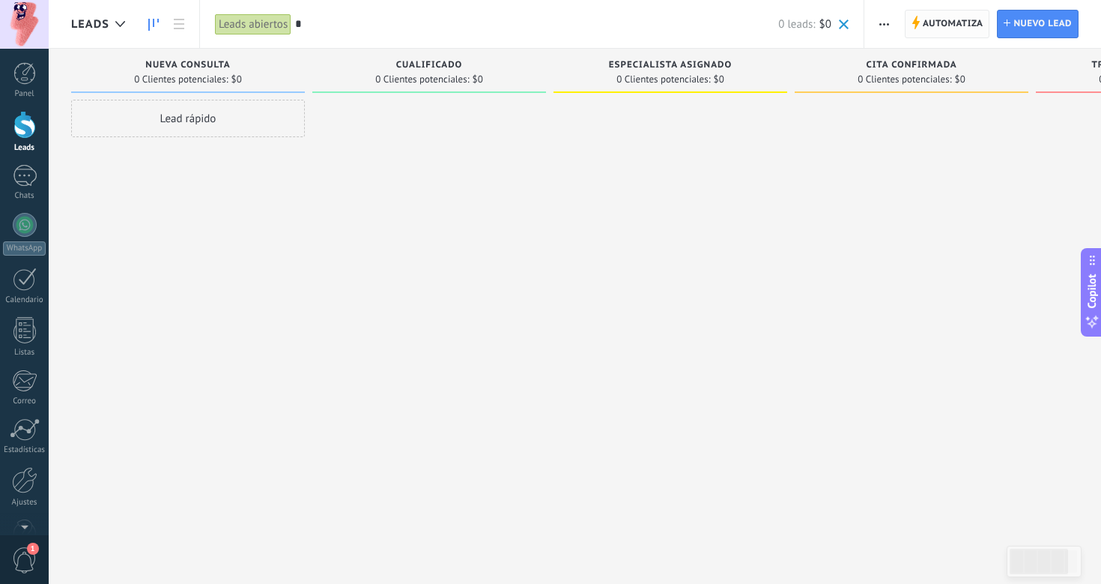
click at [929, 23] on span "Automatiza" at bounding box center [953, 23] width 61 height 27
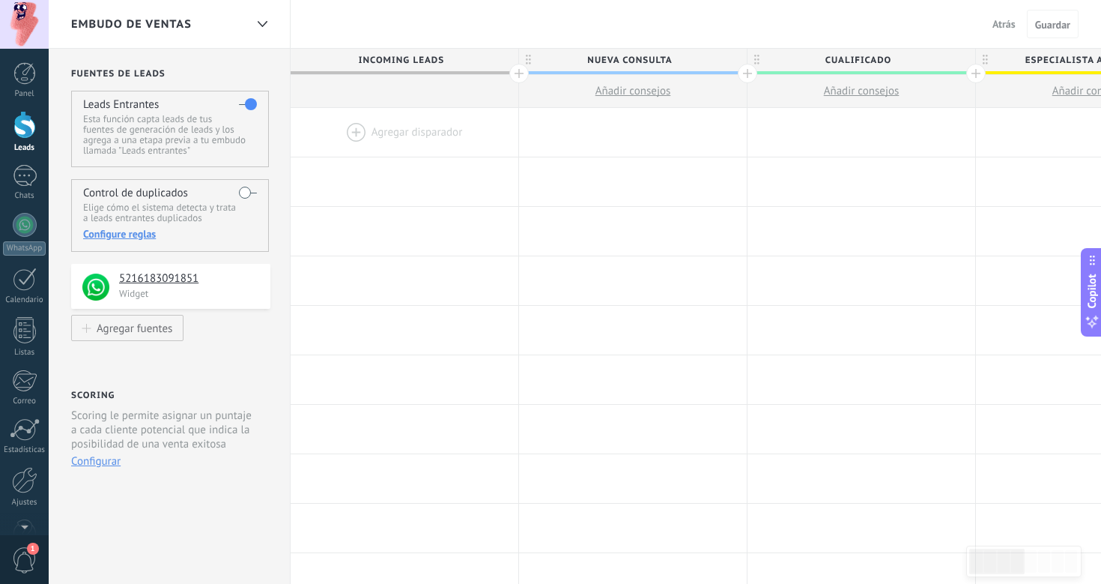
click at [354, 133] on div at bounding box center [405, 132] width 228 height 49
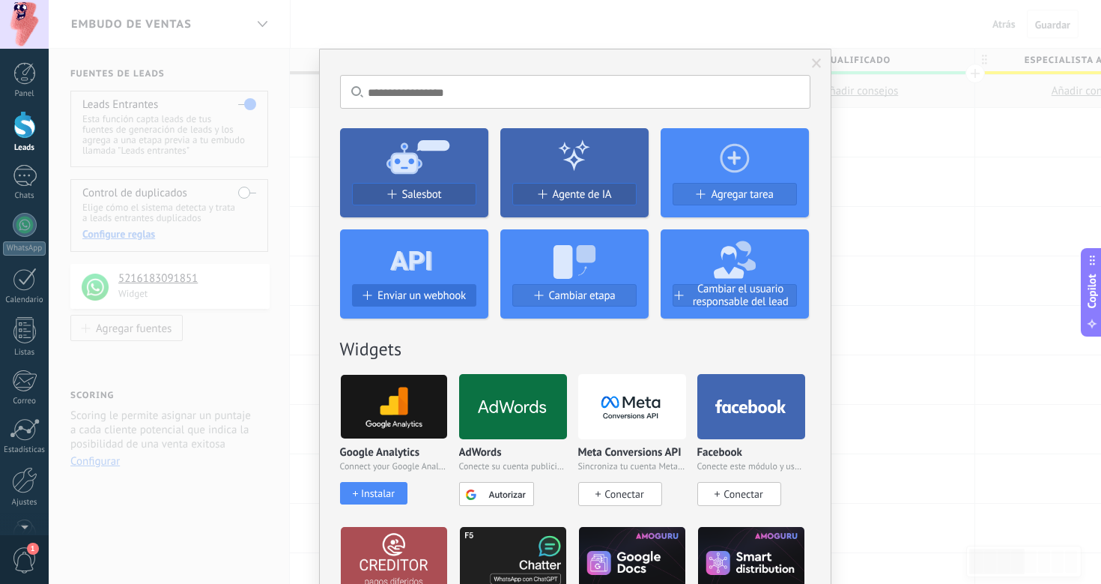
click at [381, 290] on span "Enviar un webhook" at bounding box center [422, 295] width 88 height 13
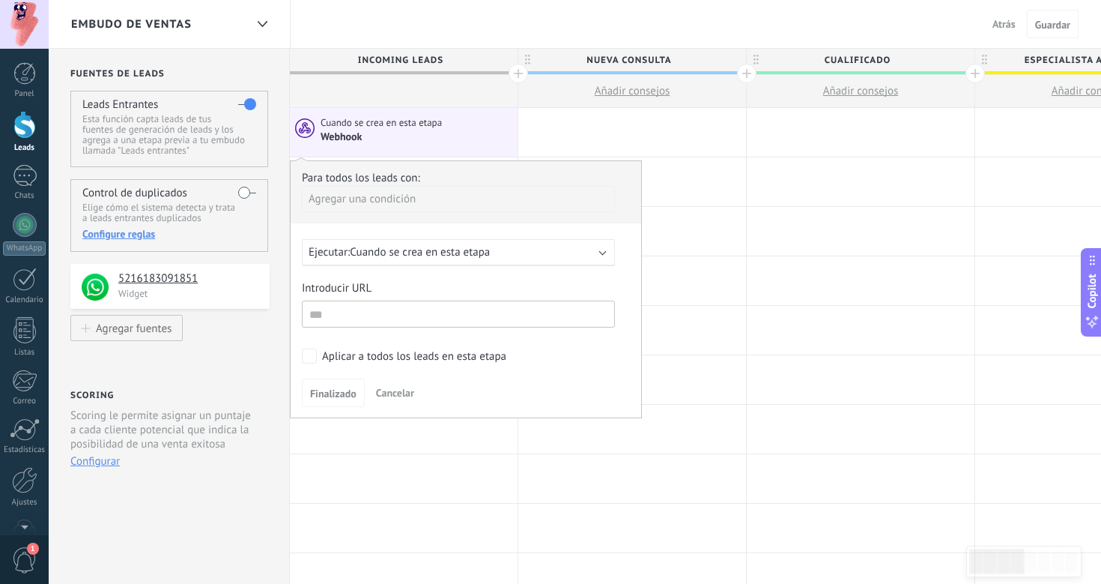
click at [409, 256] on span "Cuando se crea en esta etapa" at bounding box center [420, 252] width 140 height 14
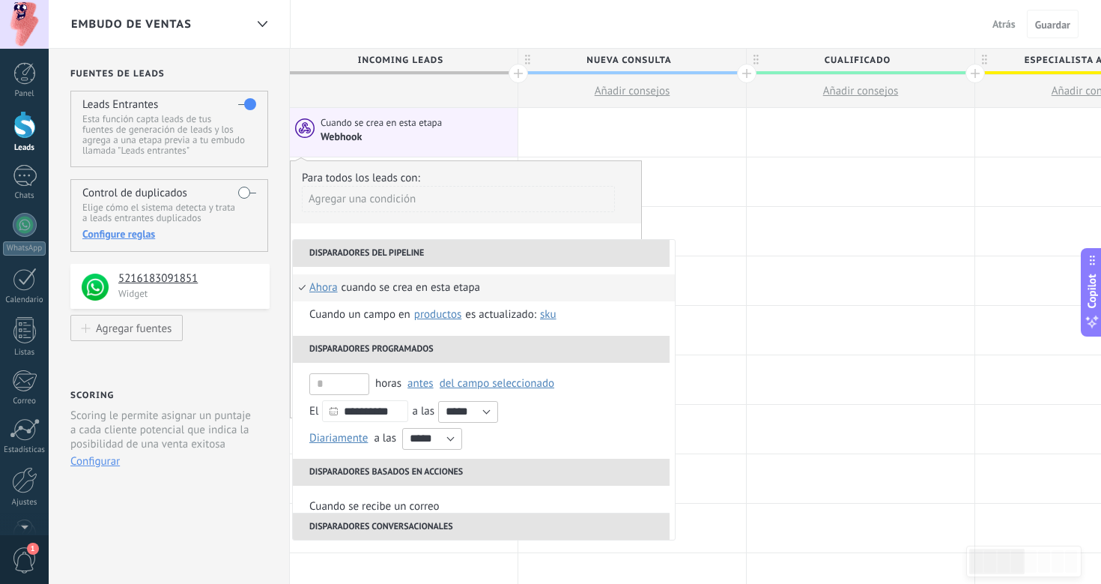
click at [487, 223] on div "Agregar una condición" at bounding box center [458, 204] width 313 height 37
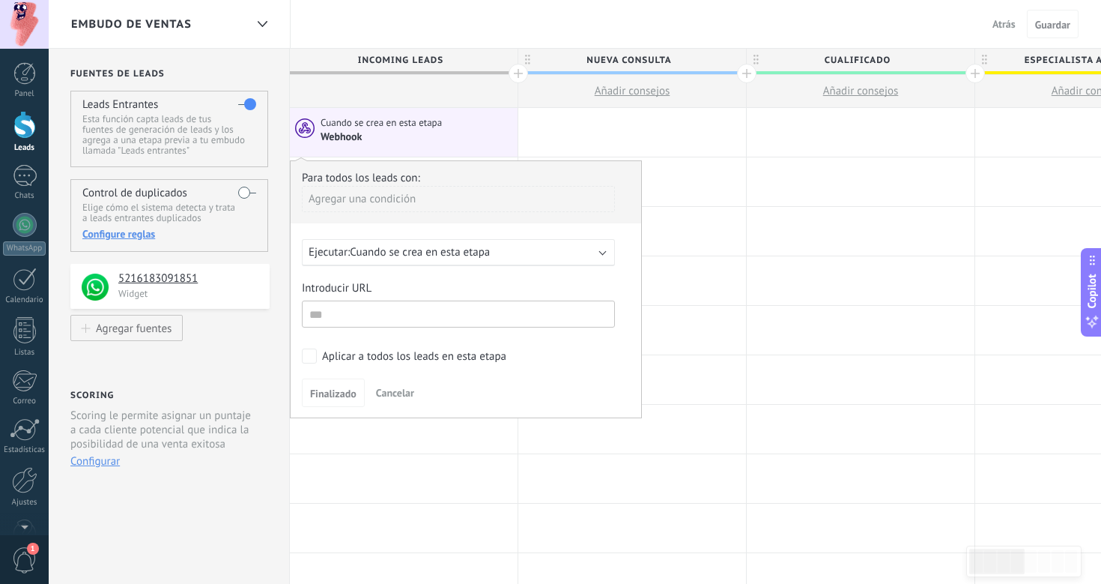
click at [487, 223] on div "Agregar una condición" at bounding box center [458, 204] width 313 height 37
click at [371, 26] on div "Embudo de ventas Atrás Cancelar Guardar" at bounding box center [575, 24] width 1053 height 49
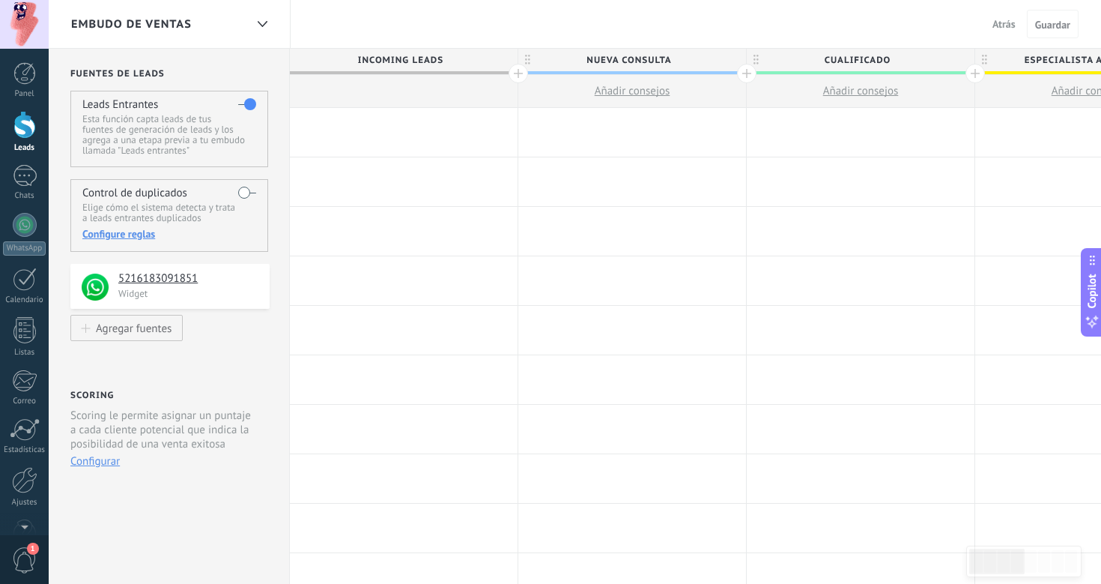
click at [16, 550] on span "1" at bounding box center [24, 560] width 25 height 26
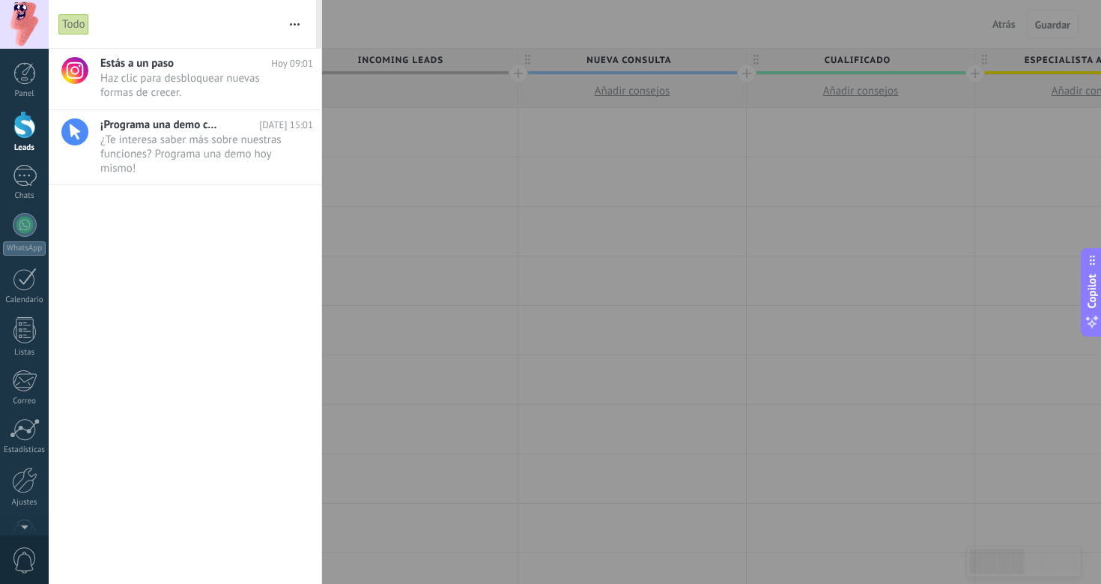
click at [16, 550] on span "0" at bounding box center [24, 560] width 25 height 26
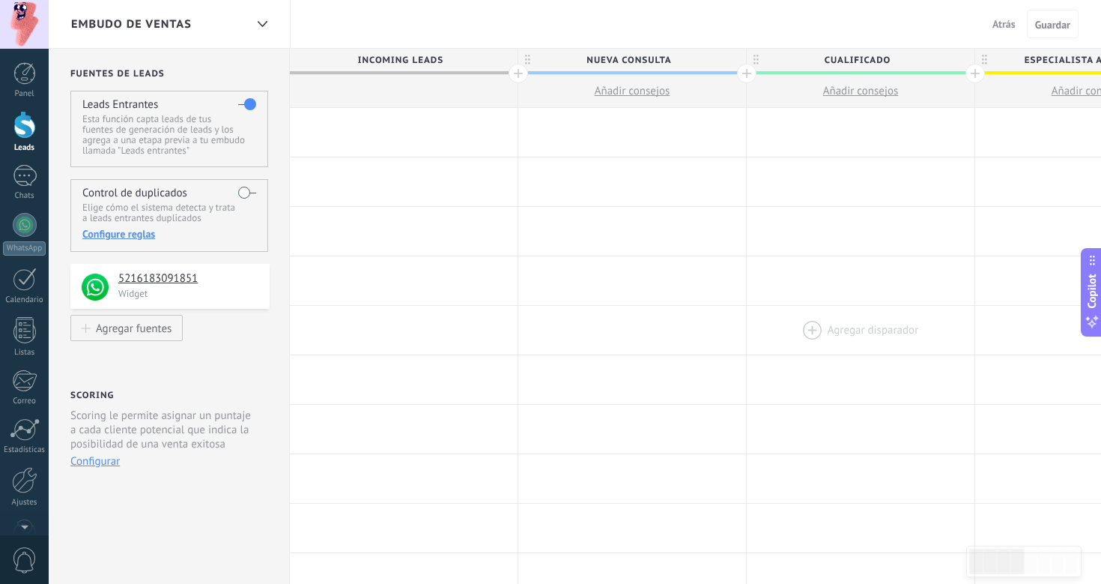
click at [881, 348] on div at bounding box center [861, 330] width 228 height 49
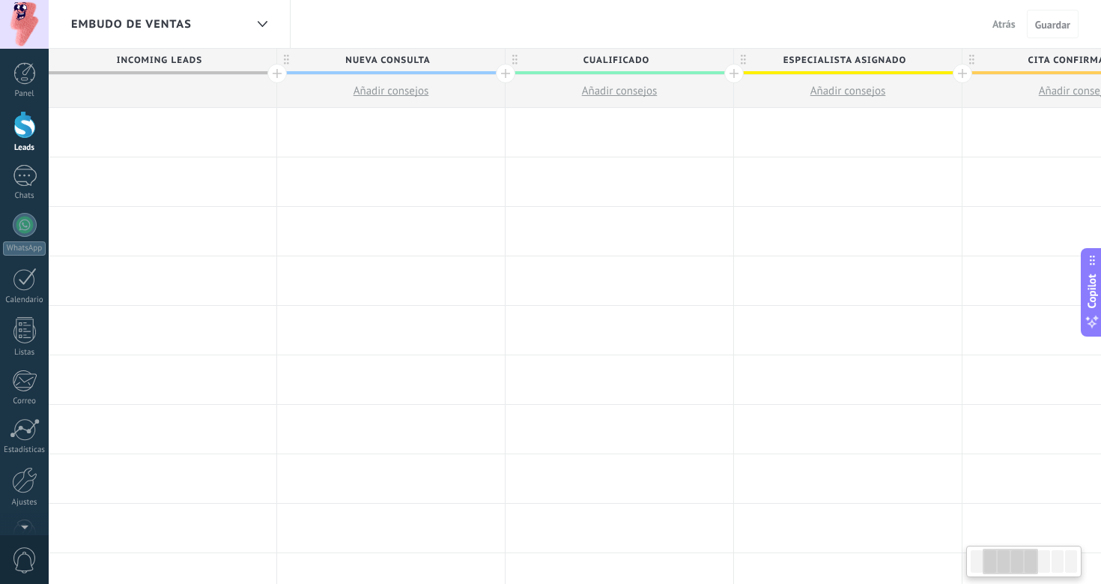
scroll to position [0, 238]
click at [223, 130] on div at bounding box center [166, 132] width 228 height 49
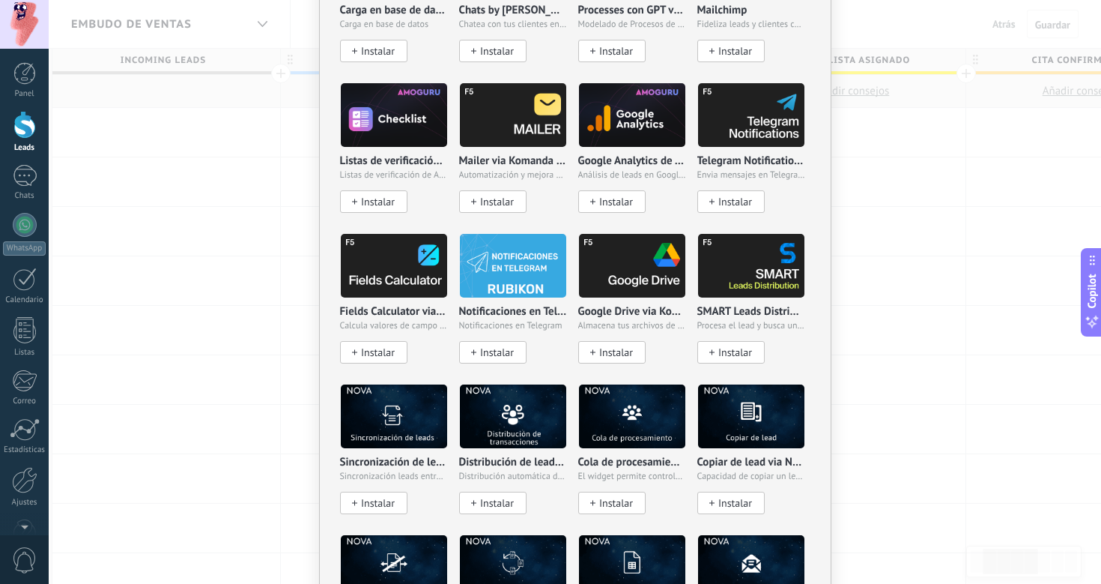
scroll to position [1362, 0]
